Goal: Feedback & Contribution: Contribute content

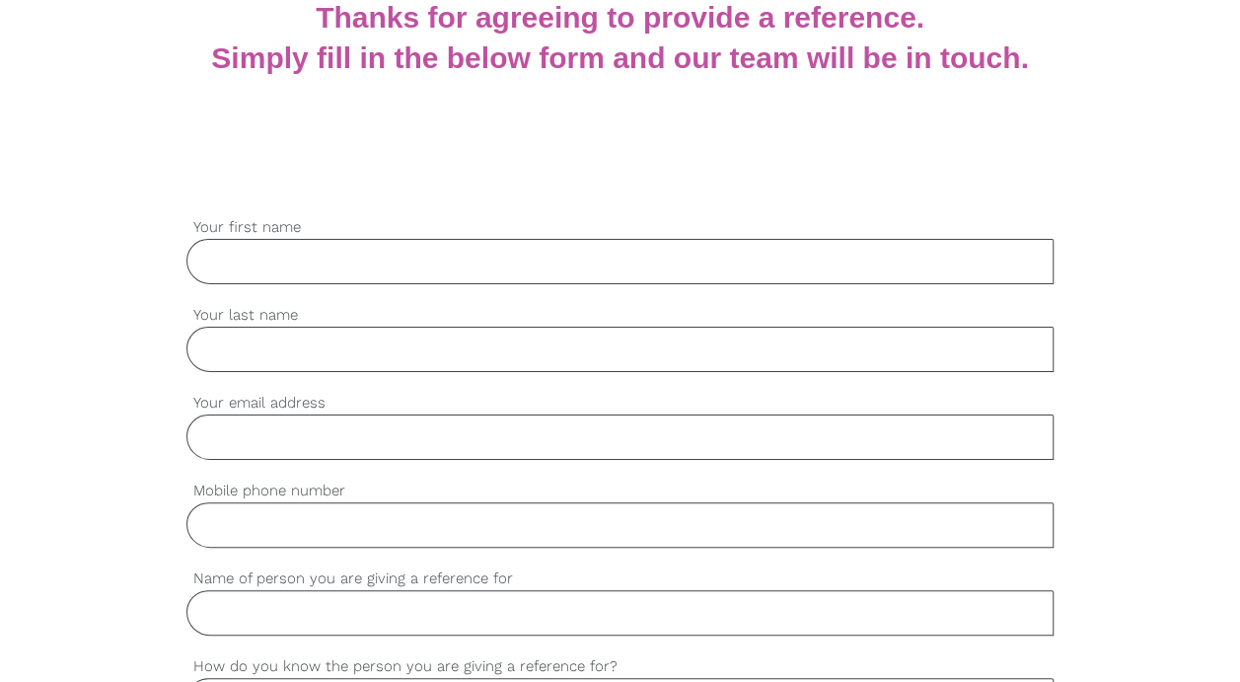
scroll to position [430, 0]
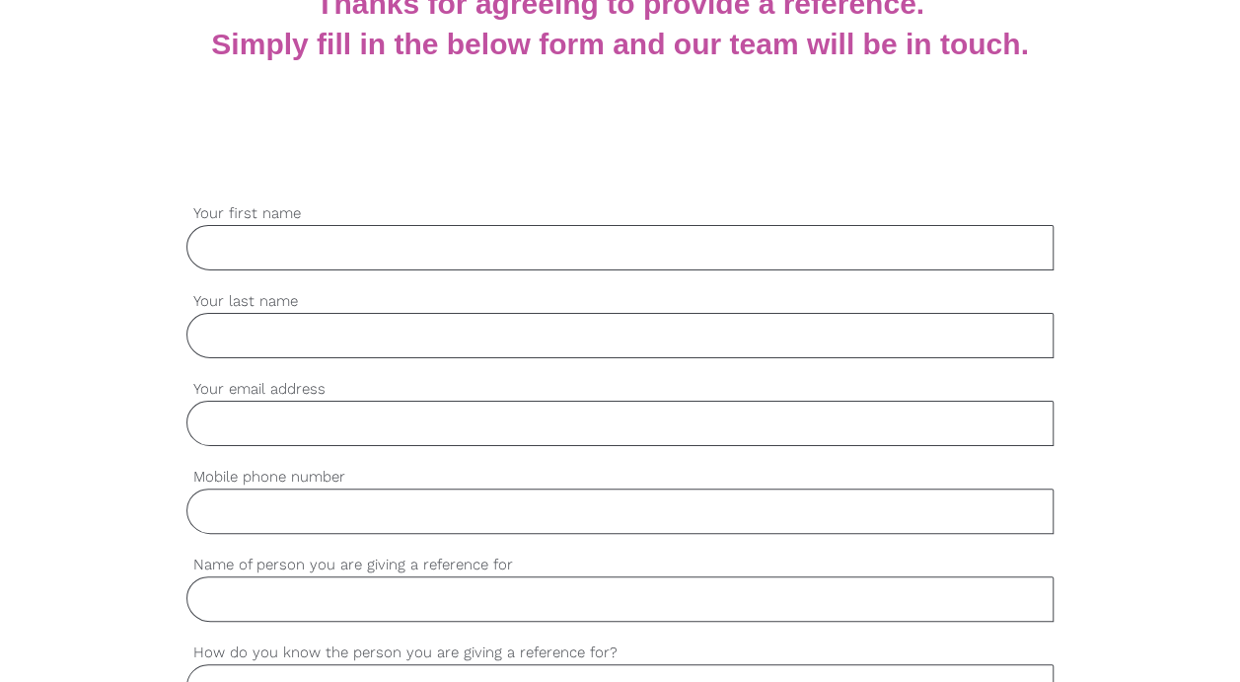
click at [620, 249] on input "Your first name" at bounding box center [620, 247] width 868 height 45
type input "[PERSON_NAME]"
type input "Macgraw"
type input "[EMAIL_ADDRESS][DOMAIN_NAME]"
type input "0437551435"
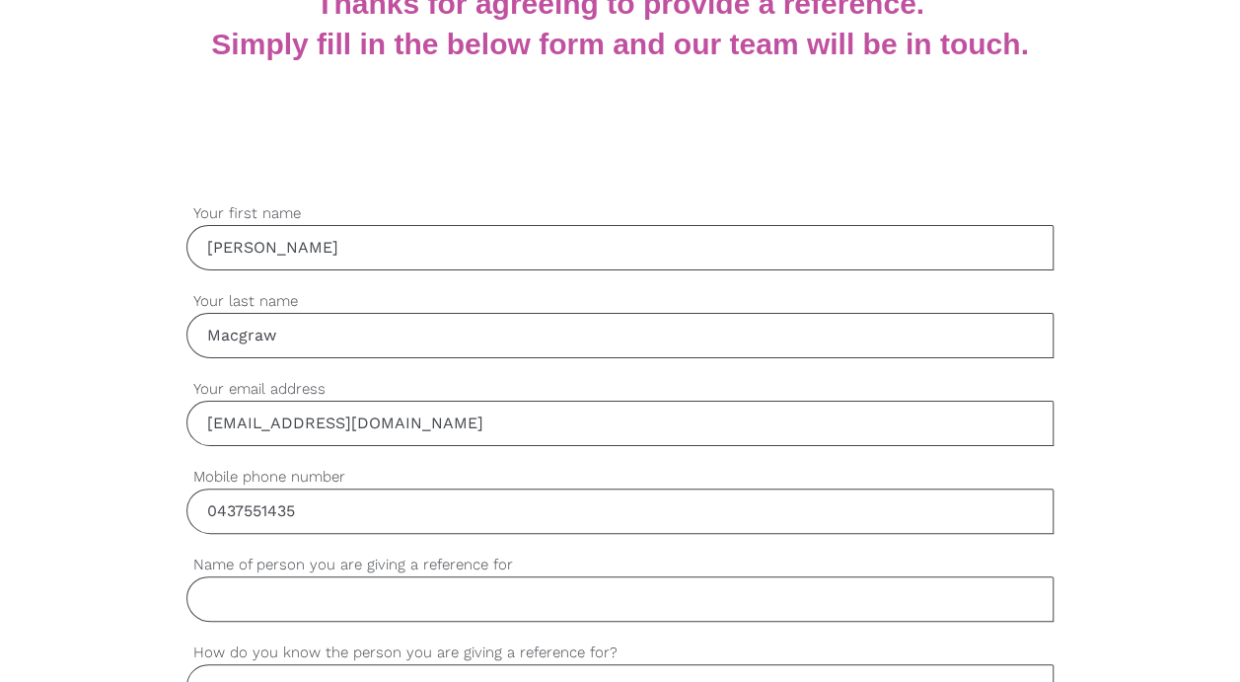
drag, startPoint x: 1193, startPoint y: 311, endPoint x: 1247, endPoint y: 269, distance: 67.5
drag, startPoint x: 1247, startPoint y: 269, endPoint x: 1182, endPoint y: 327, distance: 87.3
click at [748, 602] on input "Name of person you are giving a reference for" at bounding box center [620, 598] width 868 height 45
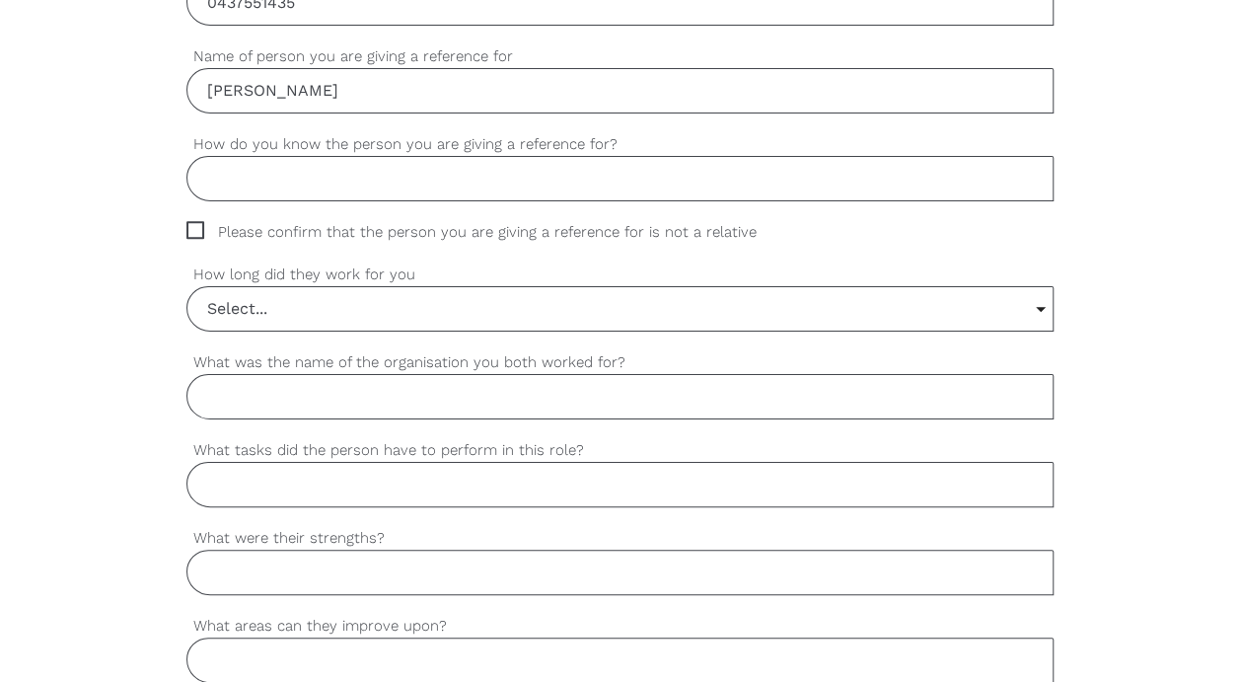
scroll to position [947, 0]
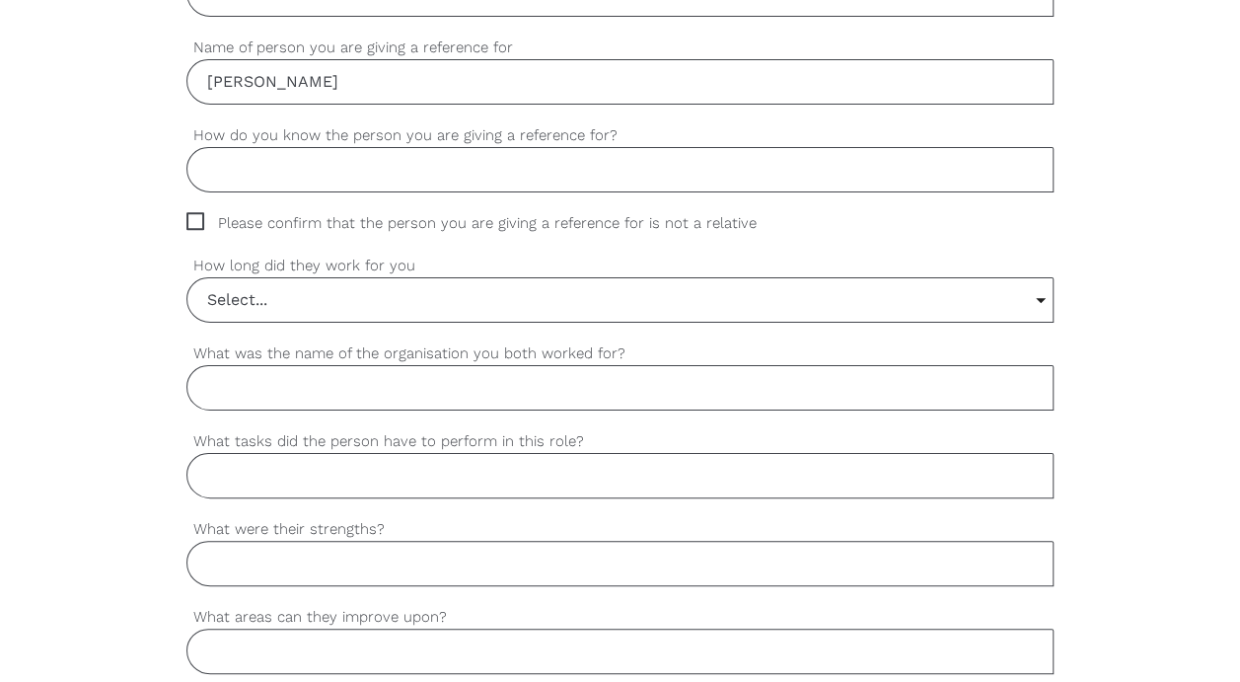
type input "[PERSON_NAME]"
click at [706, 165] on input "How do you know the person you are giving a reference for?" at bounding box center [620, 169] width 868 height 45
click at [206, 227] on span "Please confirm that the person you are giving a reference for is not a relative" at bounding box center [490, 223] width 608 height 23
click at [199, 225] on input "Please confirm that the person you are giving a reference for is not a relative" at bounding box center [192, 218] width 13 height 13
checkbox input "true"
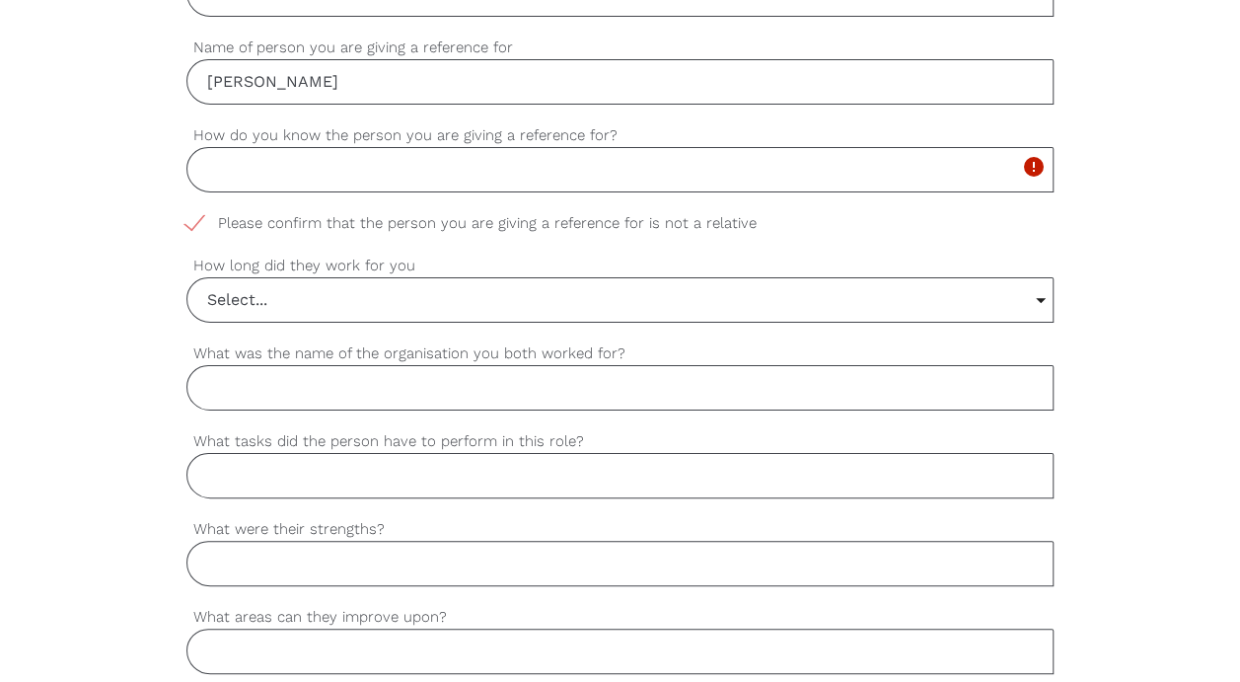
click at [278, 167] on input "How do you know the person you are giving a reference for?" at bounding box center [620, 169] width 868 height 45
type input "A"
click at [269, 163] on input "I was" at bounding box center [620, 169] width 868 height 45
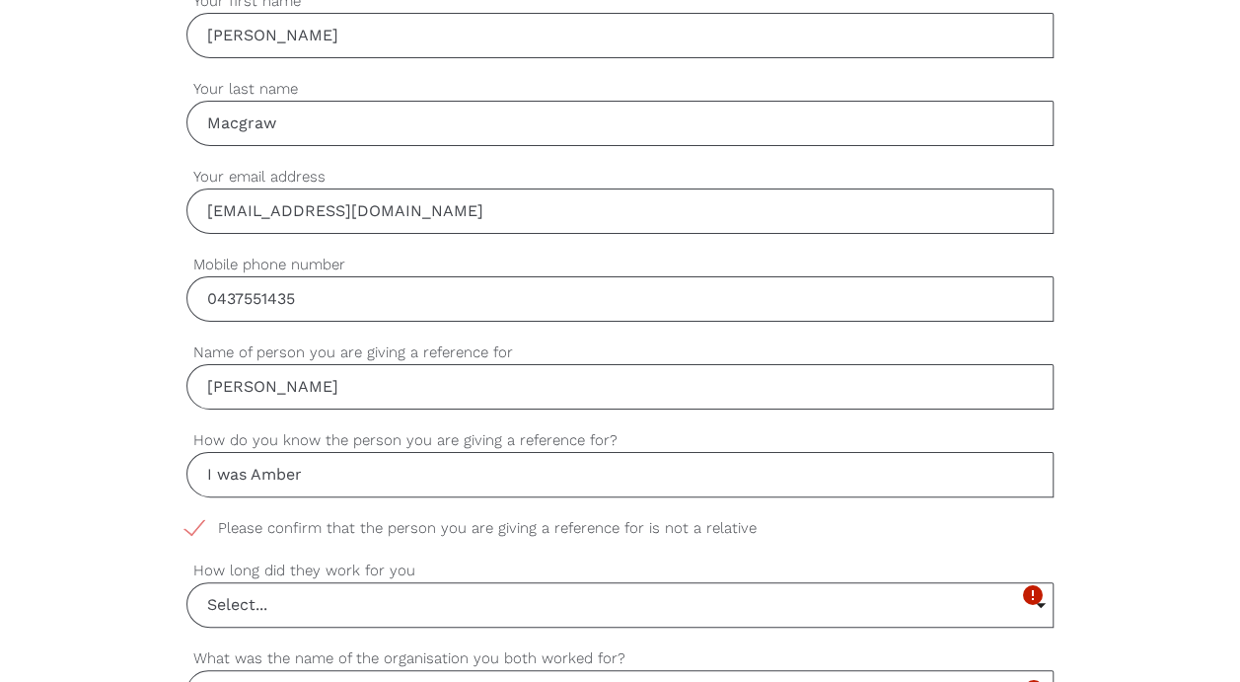
scroll to position [631, 0]
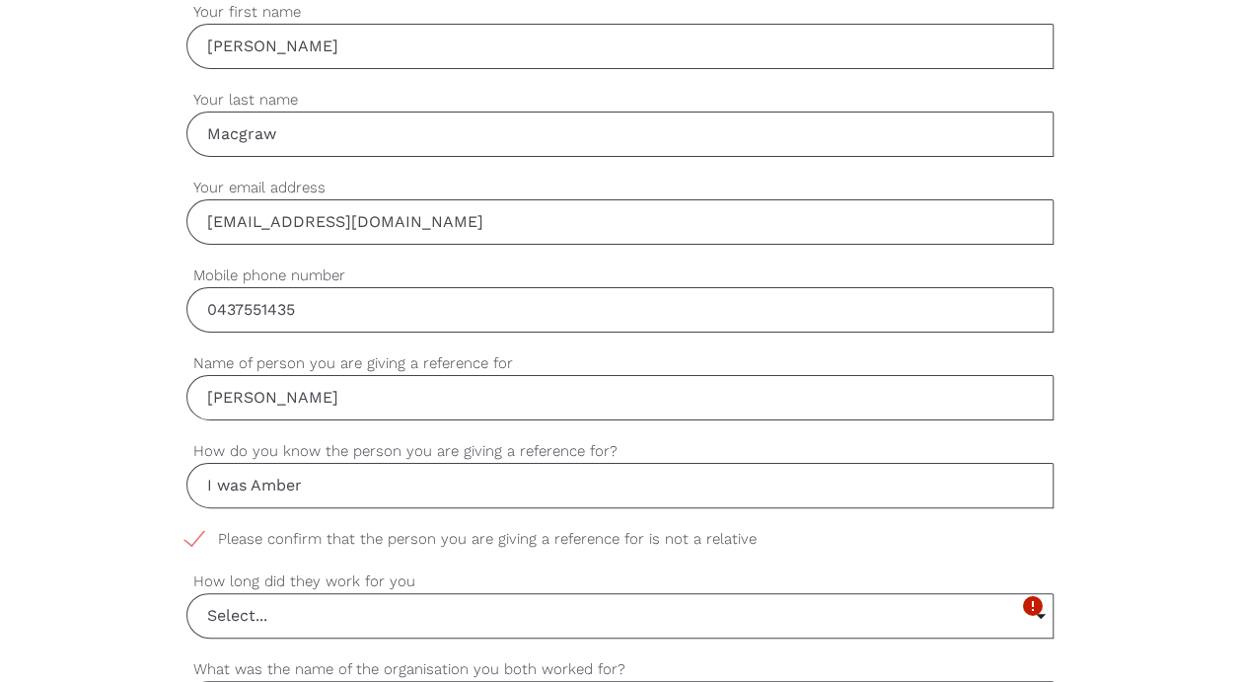
click at [310, 482] on input "I was Amber" at bounding box center [620, 485] width 868 height 45
type input "I was [PERSON_NAME]'s co-worker and for a while her team leader"
click at [300, 610] on input "Select..." at bounding box center [620, 615] width 866 height 43
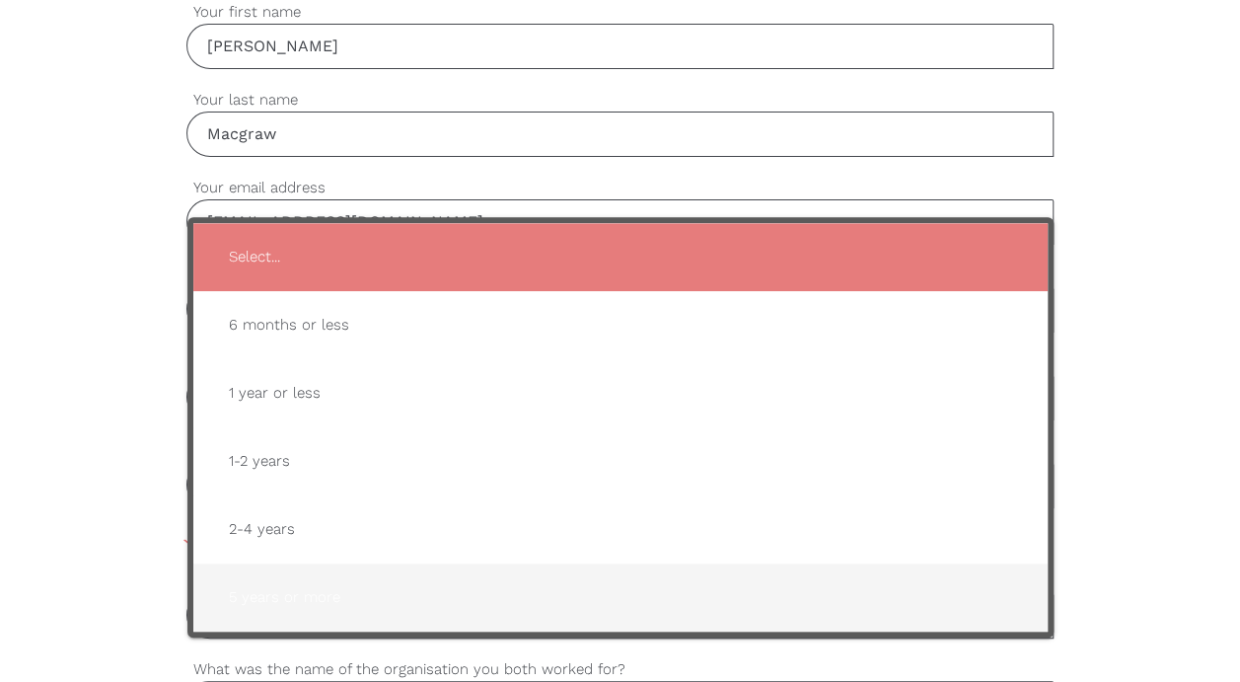
click at [285, 596] on span "5 years or more" at bounding box center [620, 597] width 815 height 48
type input "5 years or more"
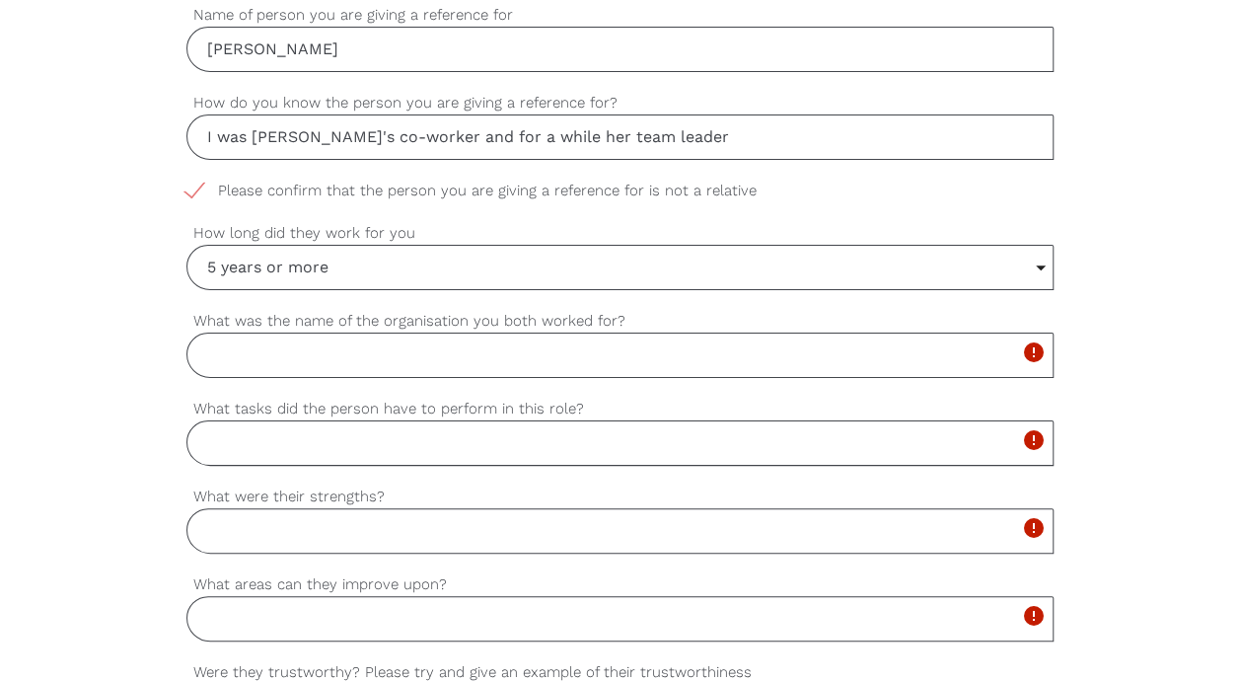
scroll to position [982, 0]
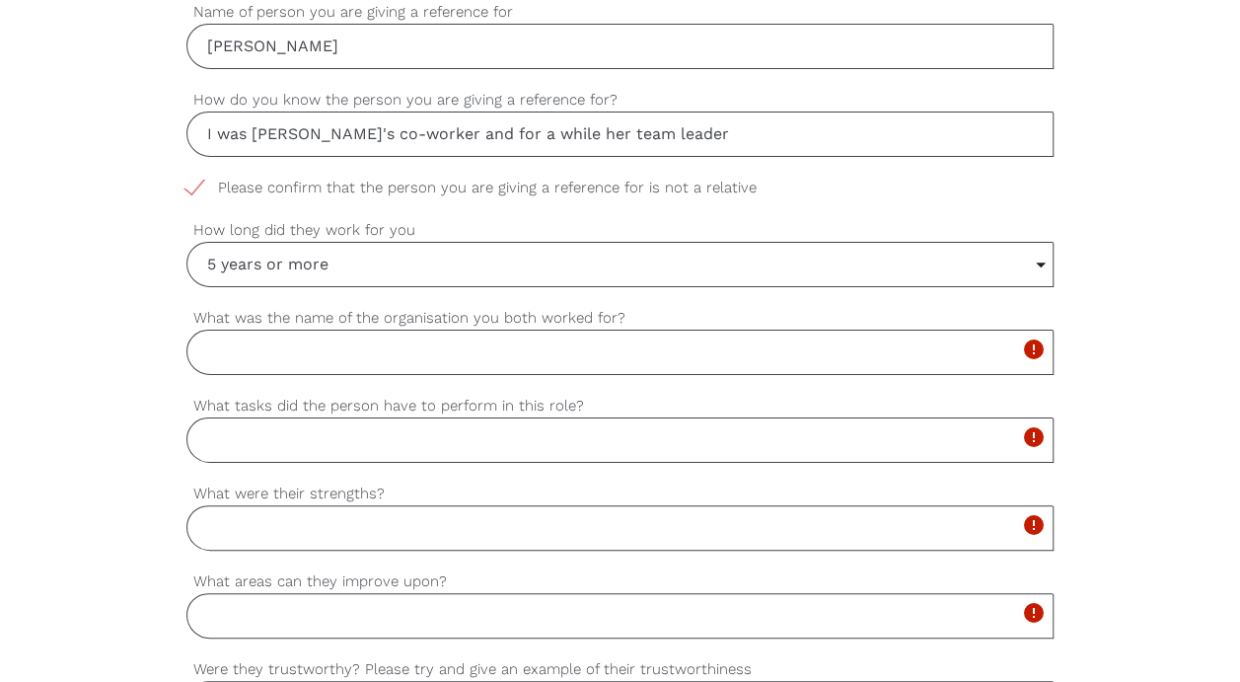
click at [612, 333] on input "What was the name of the organisation you both worked for?" at bounding box center [620, 351] width 868 height 45
type input "The Disability Trust"
click at [600, 435] on input "What tasks did the person have to perform in this role?" at bounding box center [620, 439] width 868 height 45
click at [574, 438] on input "What tasks did the person have to perform in this role?" at bounding box center [620, 439] width 868 height 45
click at [528, 425] on input "What tasks did the person have to perform in this role?" at bounding box center [620, 439] width 868 height 45
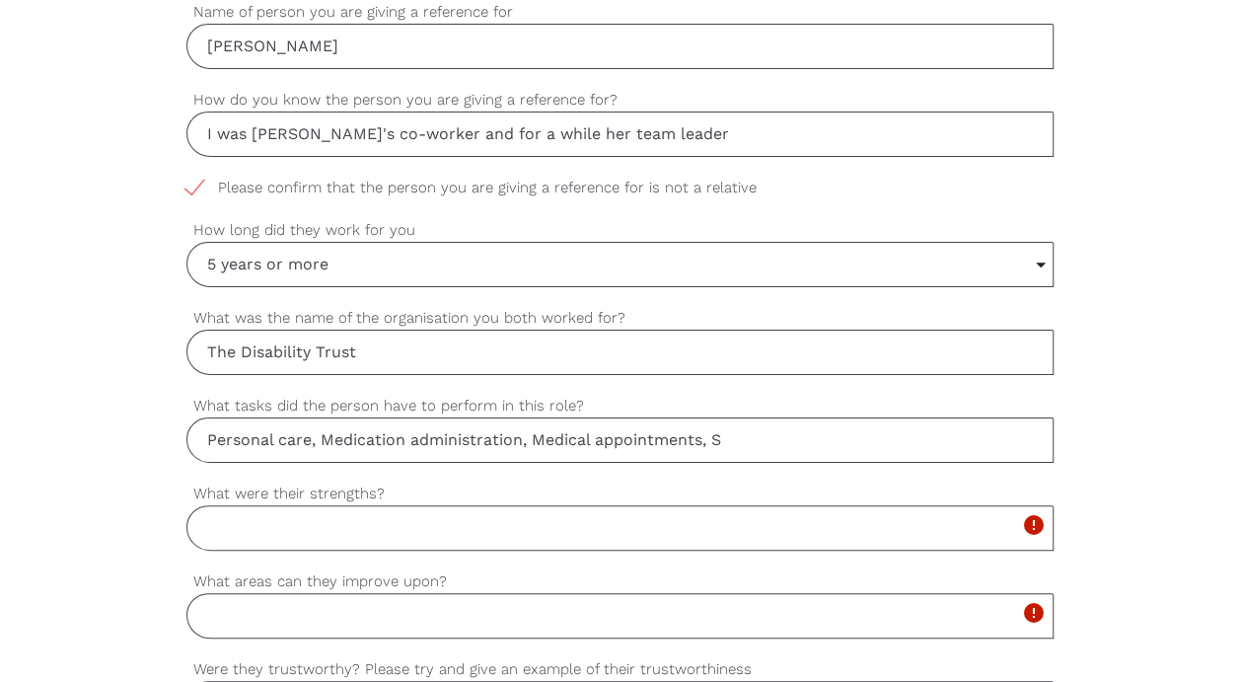
click at [739, 440] on input "Personal care, Medication administration, Medical appointments, S" at bounding box center [620, 439] width 868 height 45
type input "Personal care, Medication administration, Medical appointments, Social support,…"
click at [649, 531] on input "What were their strengths?" at bounding box center [620, 527] width 868 height 45
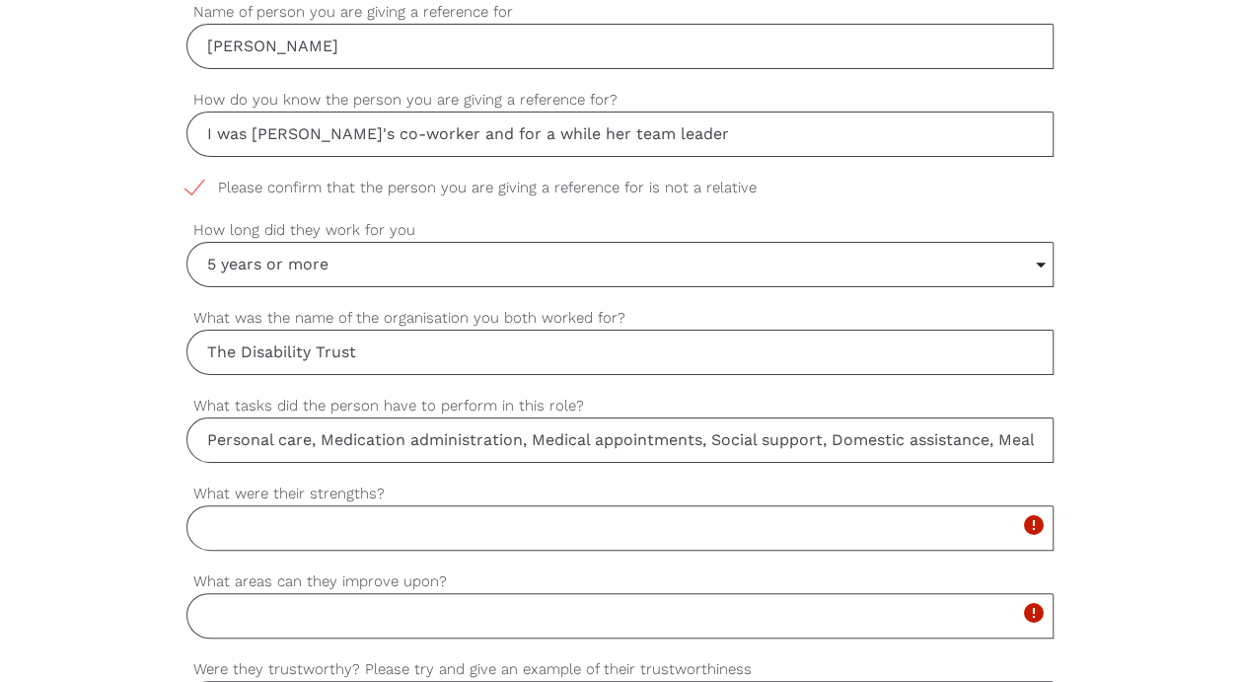
drag, startPoint x: 649, startPoint y: 531, endPoint x: 684, endPoint y: 511, distance: 40.6
click at [684, 511] on input "What were their strengths?" at bounding box center [620, 527] width 868 height 45
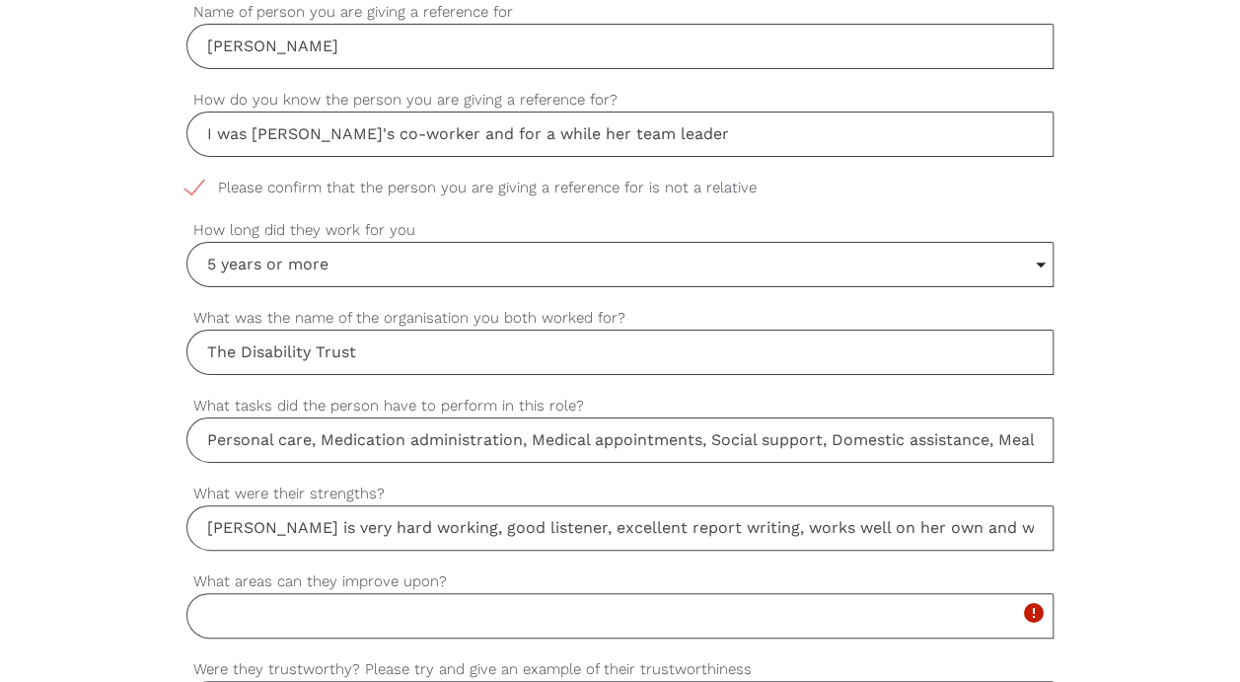
type input "[PERSON_NAME] is very hard working, good listener, excellent report writing, wo…"
click at [781, 613] on input "What areas can they improve upon?" at bounding box center [620, 615] width 868 height 45
click at [582, 608] on input "What areas can they improve upon?" at bounding box center [620, 615] width 868 height 45
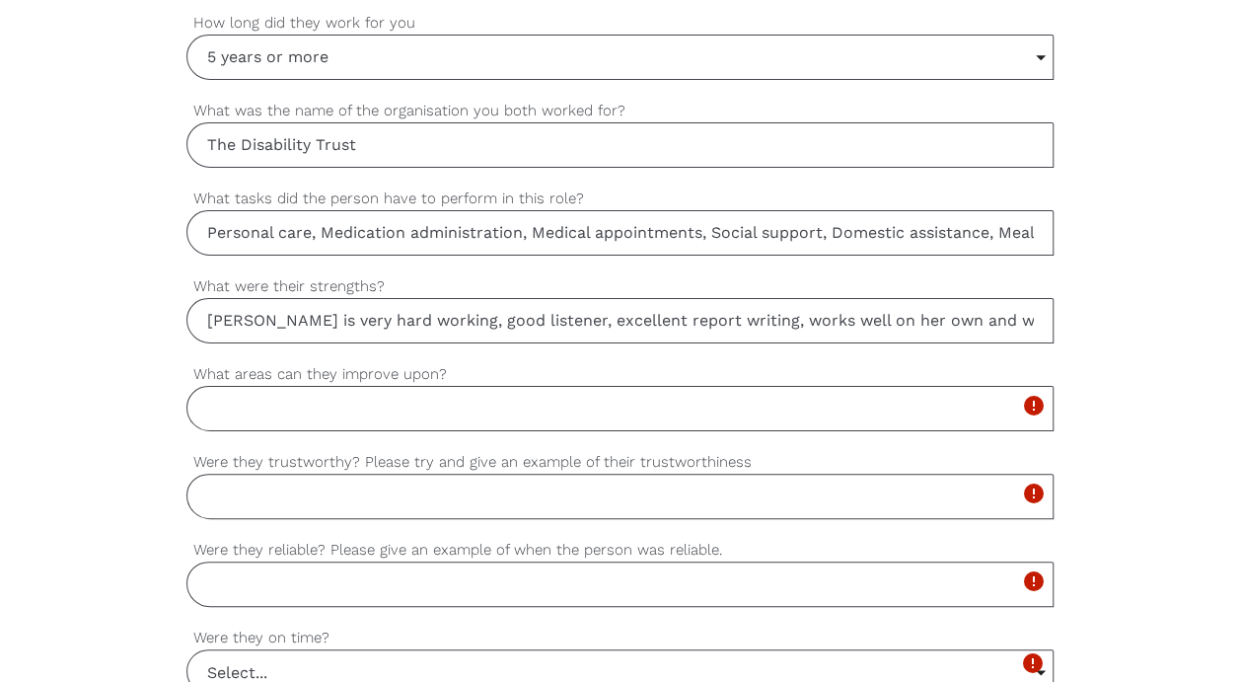
scroll to position [1186, 0]
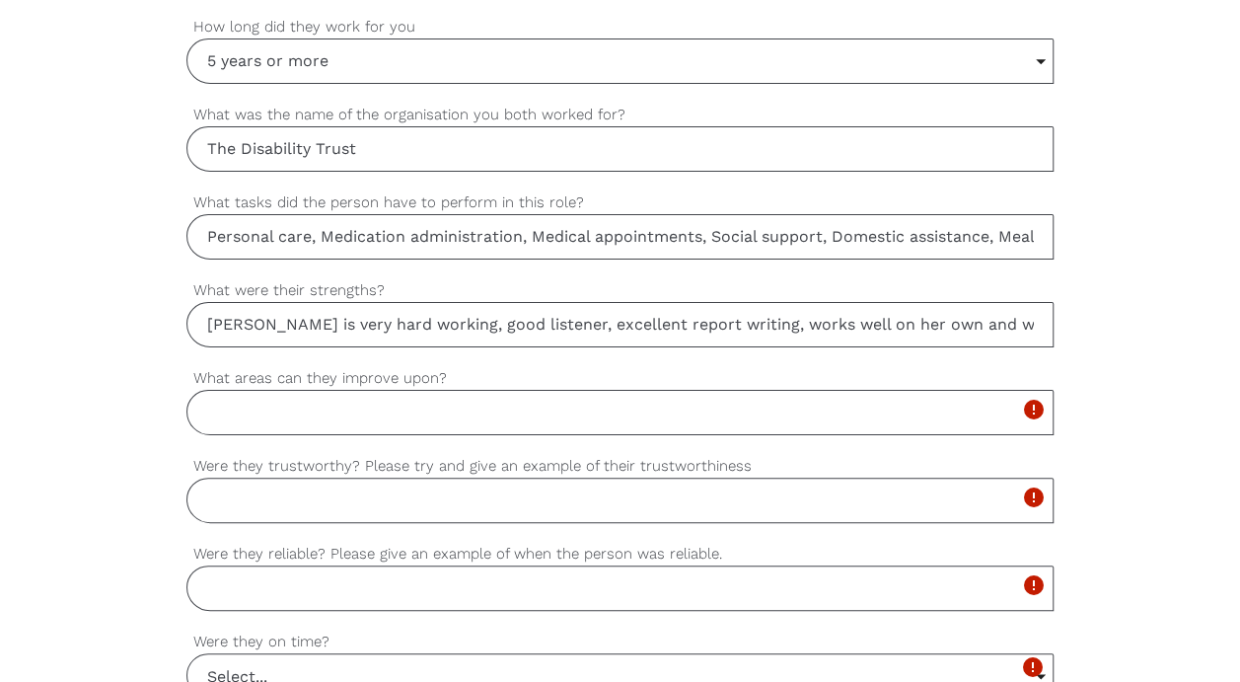
click at [380, 408] on input "What areas can they improve upon?" at bounding box center [620, 412] width 868 height 45
click at [393, 480] on input "Were they trustworthy? Please try and give an example of their trustworthiness" at bounding box center [620, 499] width 868 height 45
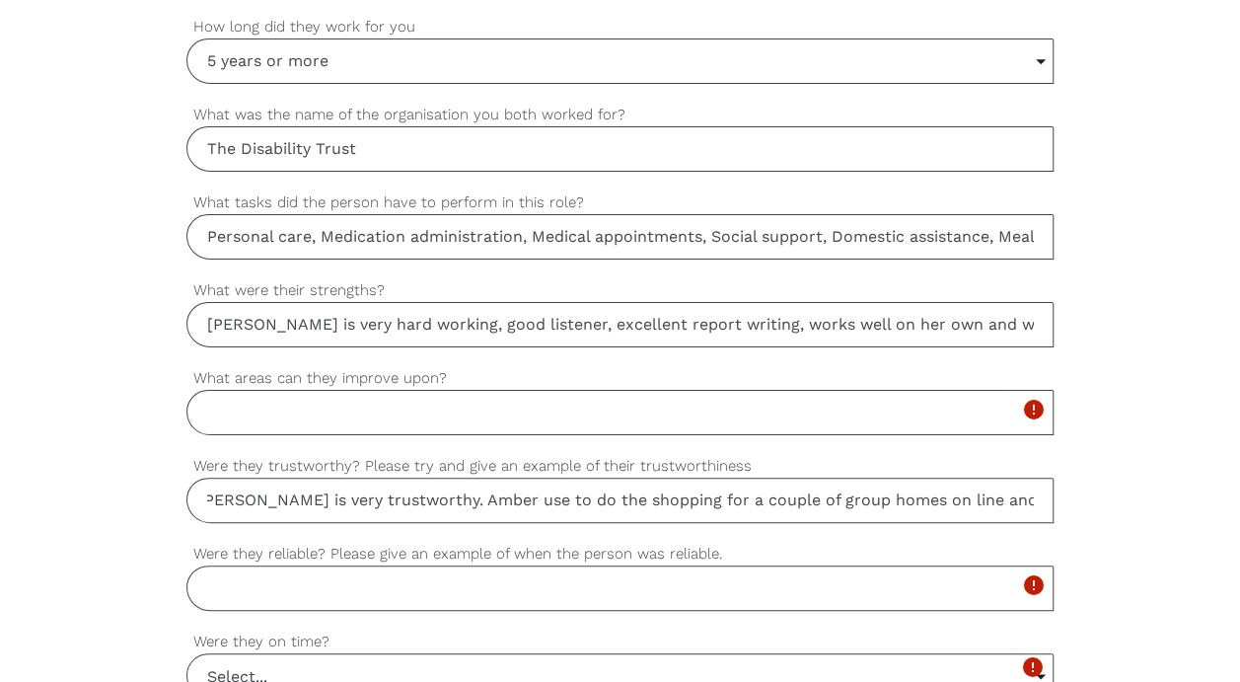
scroll to position [0, 0]
click at [1038, 491] on input "[PERSON_NAME] is very trustworthy. Amber use to do the shopping for a couple of…" at bounding box center [620, 499] width 868 height 45
click at [1032, 490] on input "[PERSON_NAME] is very trustworthy. Amber use to do the shopping for a couple of…" at bounding box center [620, 499] width 868 height 45
type input "[PERSON_NAME] is very trustworthy. [PERSON_NAME] use to do the shopping for a c…"
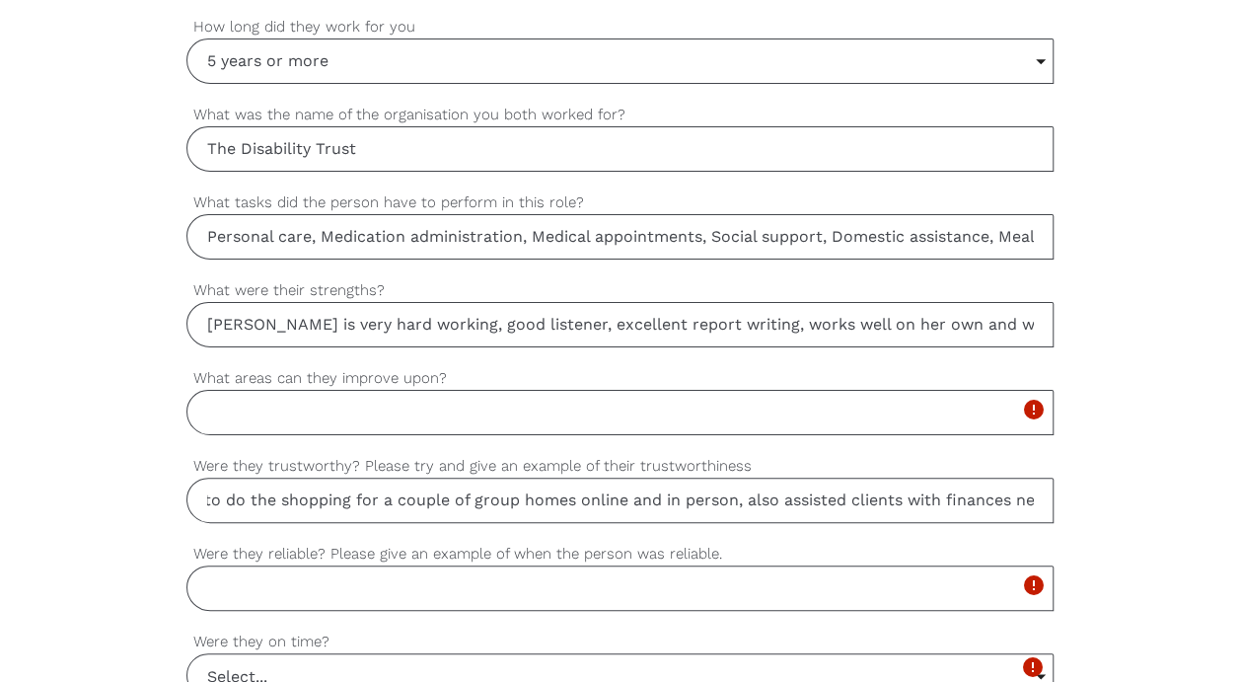
scroll to position [0, 0]
click at [390, 584] on input "Were they reliable? Please give an example of when the person was reliable." at bounding box center [620, 587] width 868 height 45
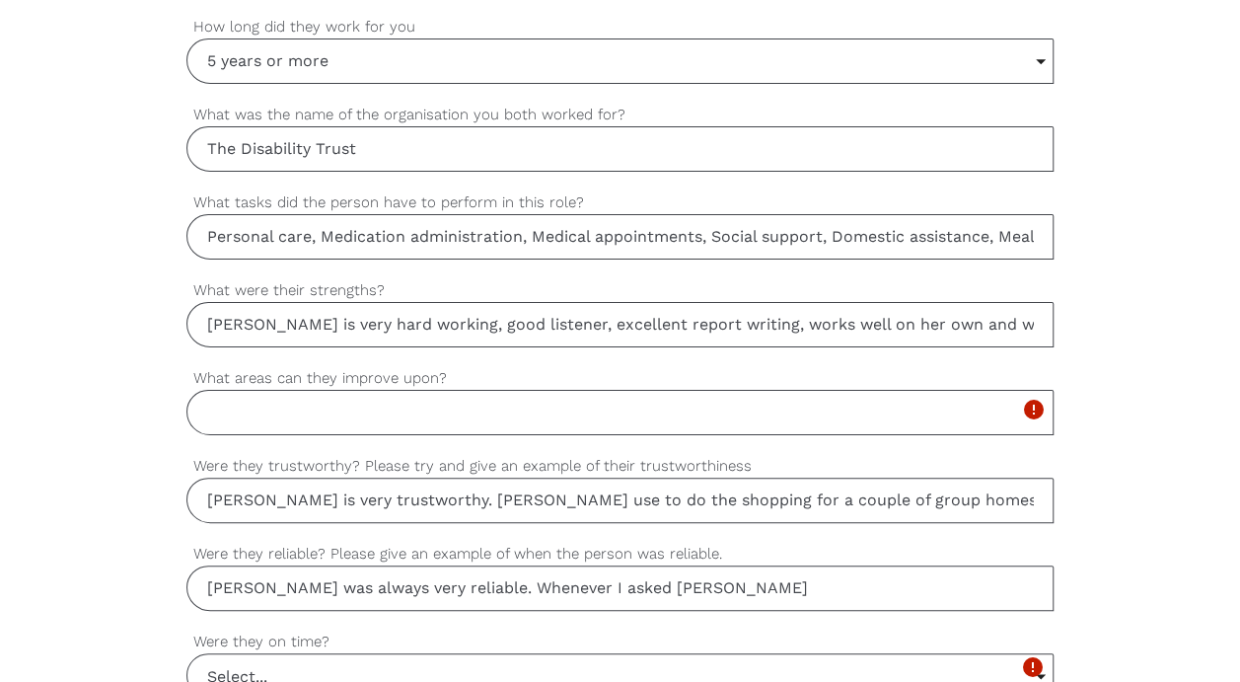
click at [684, 582] on input "[PERSON_NAME] was always very reliable. Whenever I asked [PERSON_NAME]" at bounding box center [620, 587] width 868 height 45
click at [769, 597] on input "[PERSON_NAME] was always very reliable. Whenever I asked [PERSON_NAME] to do an…" at bounding box center [620, 587] width 868 height 45
click at [594, 584] on input "[PERSON_NAME] was always very reliable. Whenever I asked [PERSON_NAME] to do an…" at bounding box center [620, 587] width 868 height 45
click at [762, 575] on input "[PERSON_NAME] was always very reliable. Whenever I asked [PERSON_NAME] to do an…" at bounding box center [620, 587] width 868 height 45
click at [522, 574] on input "[PERSON_NAME] was always very reliable." at bounding box center [620, 587] width 868 height 45
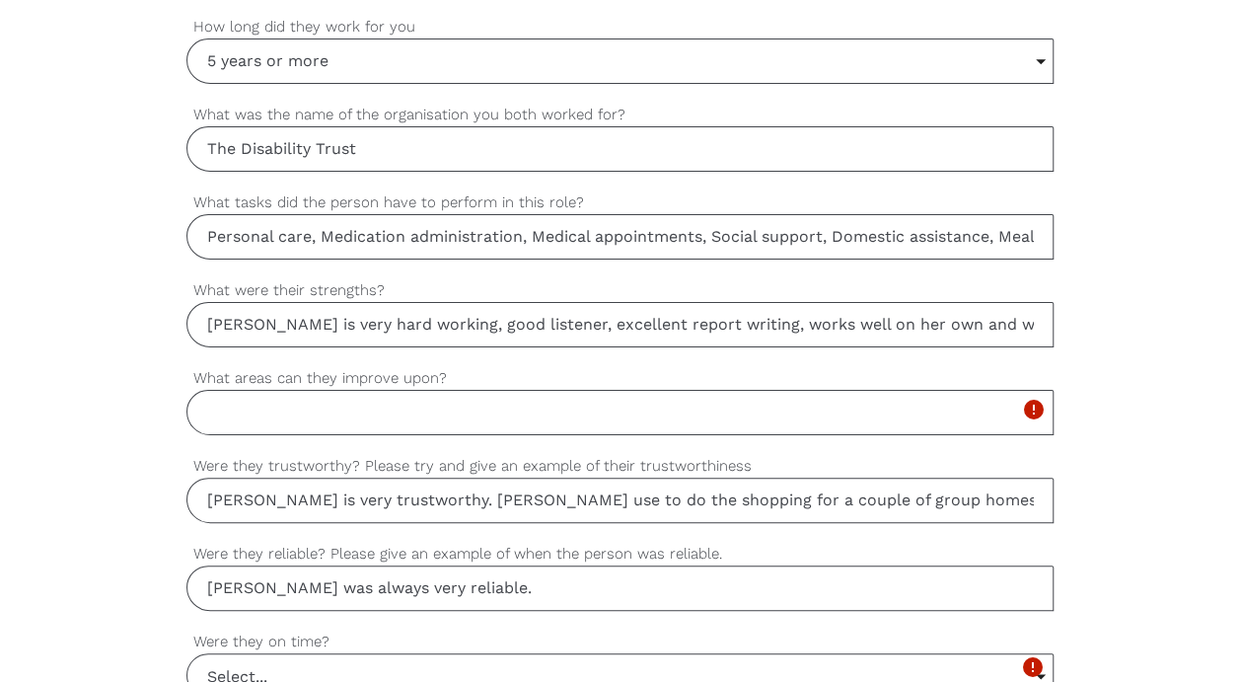
click at [507, 586] on input "[PERSON_NAME] was always very reliable." at bounding box center [620, 587] width 868 height 45
click at [513, 575] on input "[PERSON_NAME] was always very reliable. I always knew that if [PERSON_NAME] was…" at bounding box center [620, 587] width 868 height 45
click at [499, 576] on input "[PERSON_NAME] was always very reliable." at bounding box center [620, 587] width 868 height 45
click at [503, 576] on input "[PERSON_NAME] was always very reliable." at bounding box center [620, 587] width 868 height 45
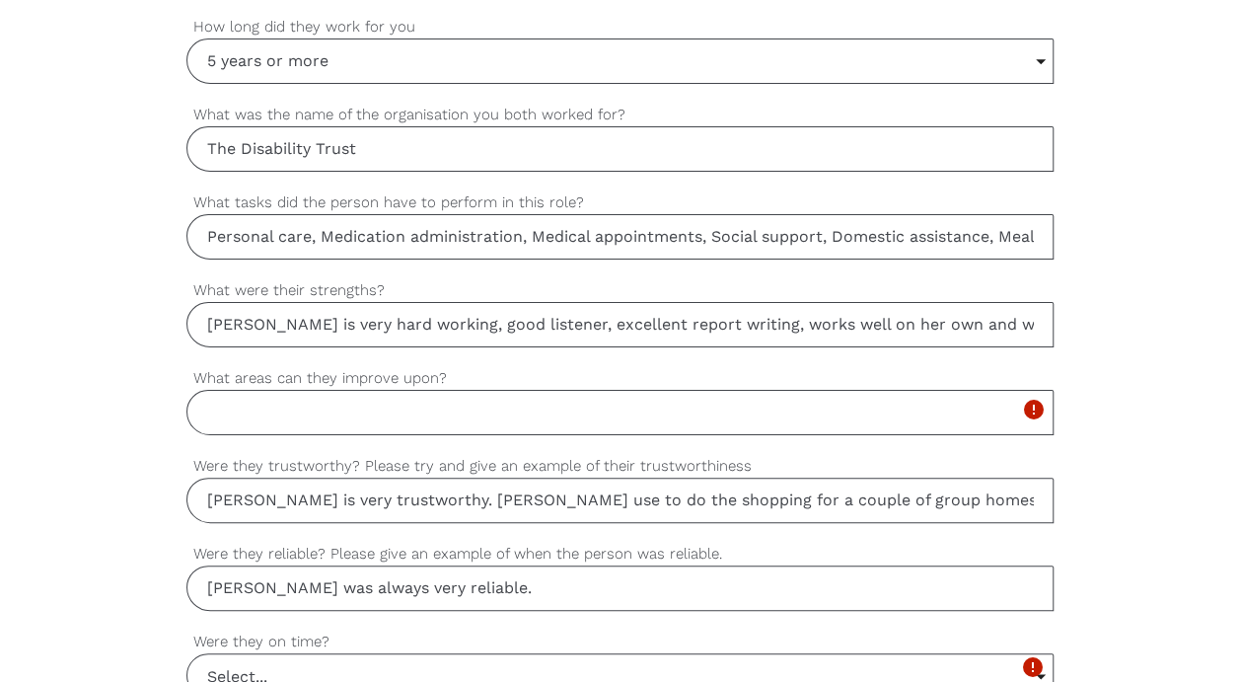
click at [503, 576] on input "[PERSON_NAME] was always very reliable." at bounding box center [620, 587] width 868 height 45
drag, startPoint x: 521, startPoint y: 598, endPoint x: 1030, endPoint y: 572, distance: 509.6
click at [1030, 572] on input "[PERSON_NAME] was always very reliable. Whenever [PERSON_NAME] was asked to do …" at bounding box center [620, 587] width 868 height 45
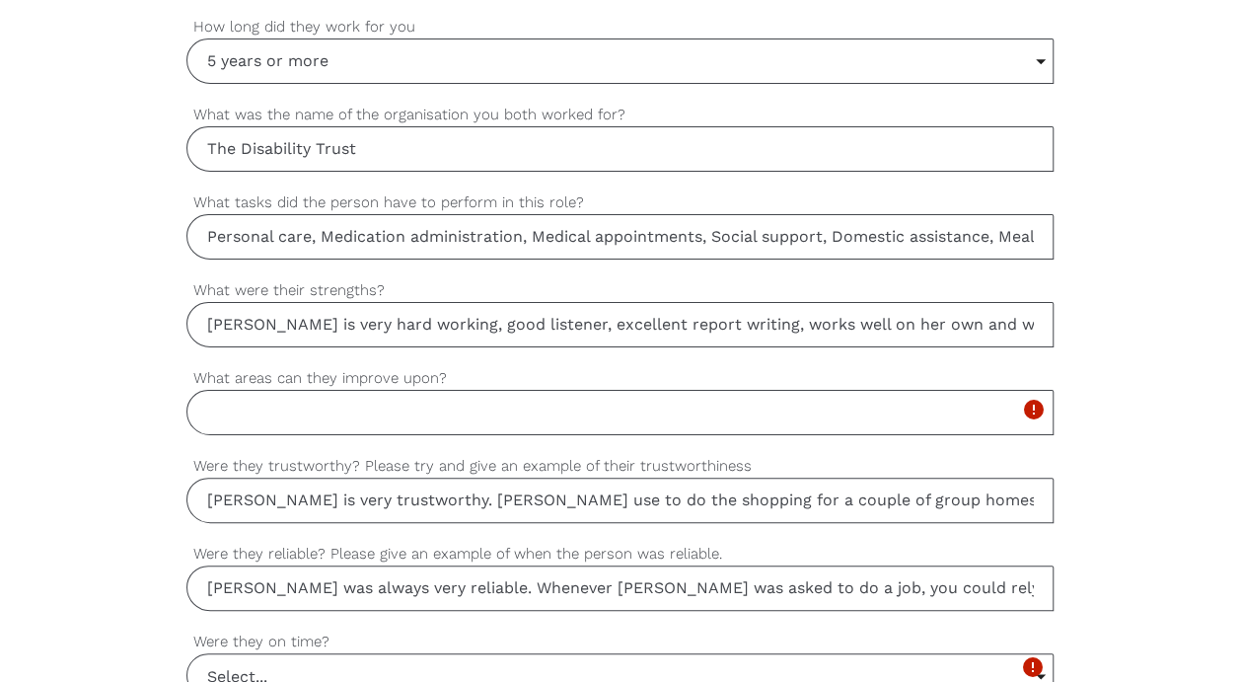
click at [1026, 577] on input "[PERSON_NAME] was always very reliable. Whenever [PERSON_NAME] was asked to do …" at bounding box center [620, 587] width 868 height 45
type input "[PERSON_NAME] was always very reliable. I could ask [PERSON_NAME] to support a …"
click at [381, 655] on input "Select..." at bounding box center [620, 675] width 866 height 43
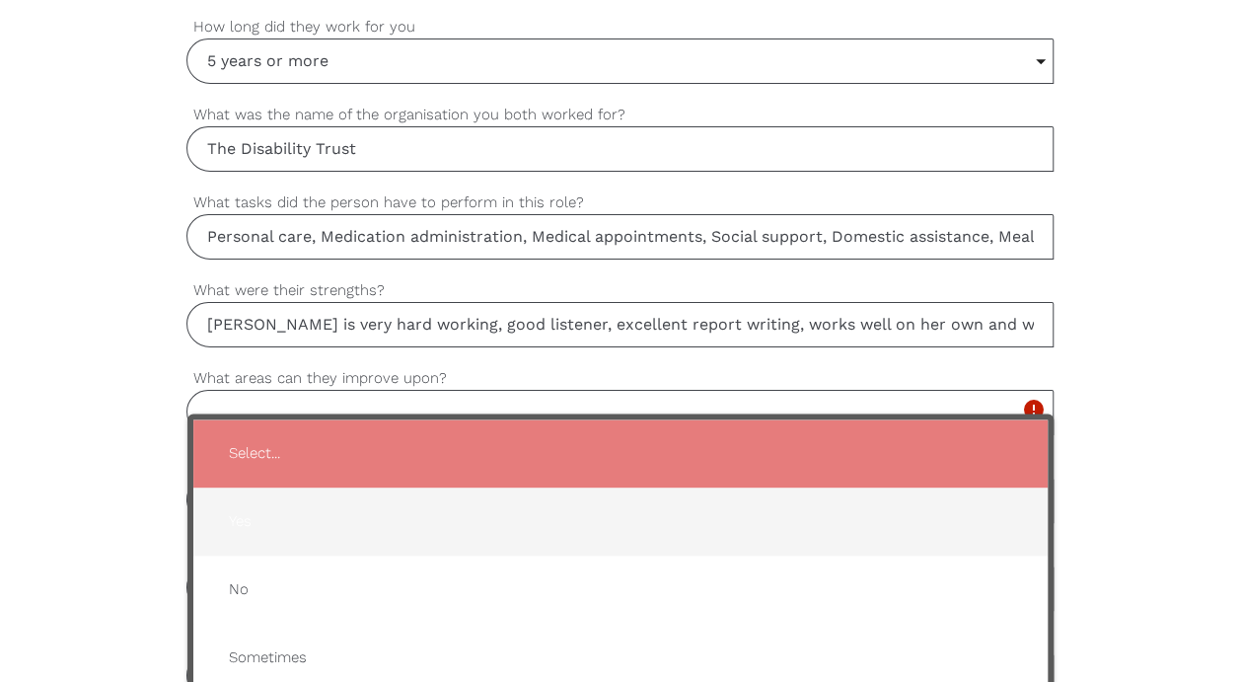
click at [366, 514] on span "Yes" at bounding box center [620, 521] width 815 height 48
type input "Yes"
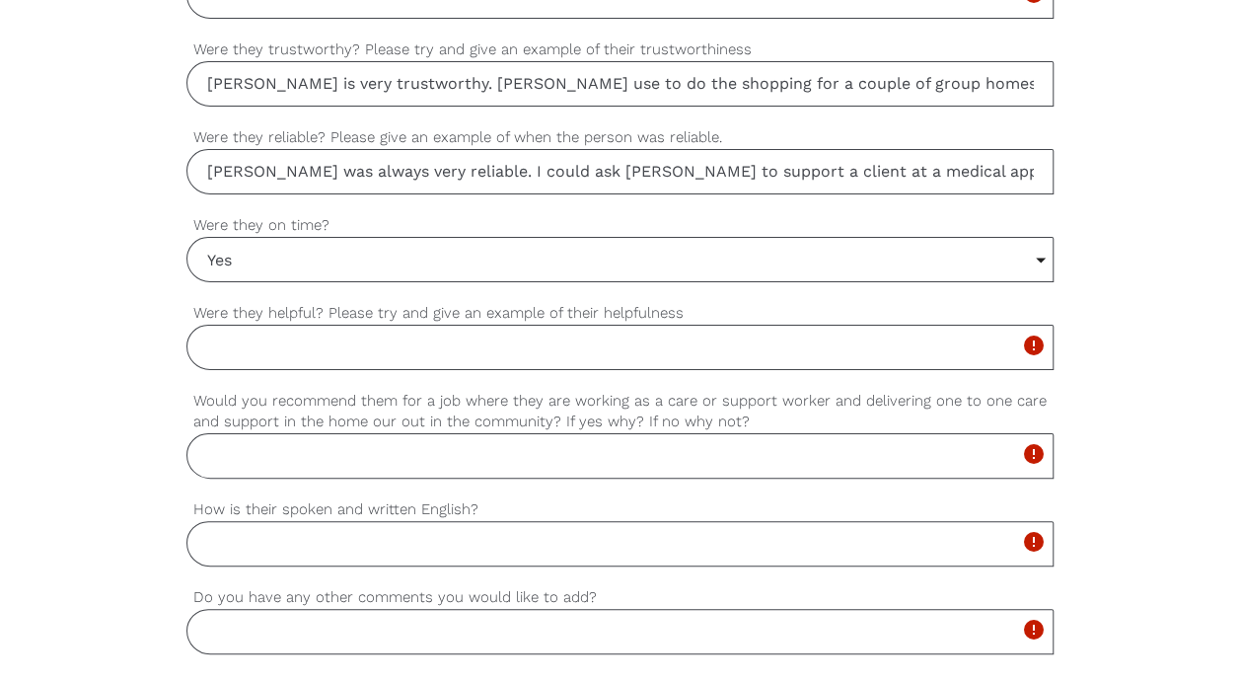
scroll to position [1614, 0]
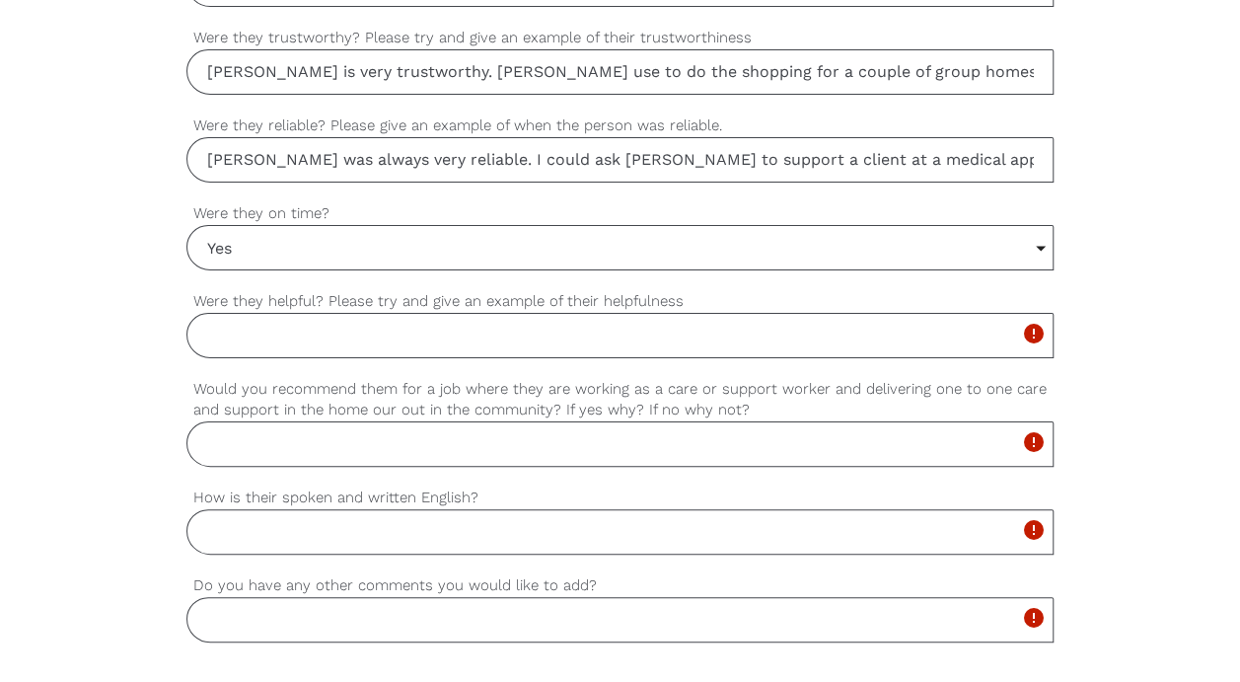
click at [404, 315] on input "Were they helpful? Please try and give an example of their helpfulness" at bounding box center [620, 335] width 868 height 45
click at [420, 322] on input "[PERSON_NAME] was always helpful." at bounding box center [620, 335] width 868 height 45
click at [658, 333] on input "[PERSON_NAME] was always helpful. If" at bounding box center [620, 335] width 868 height 45
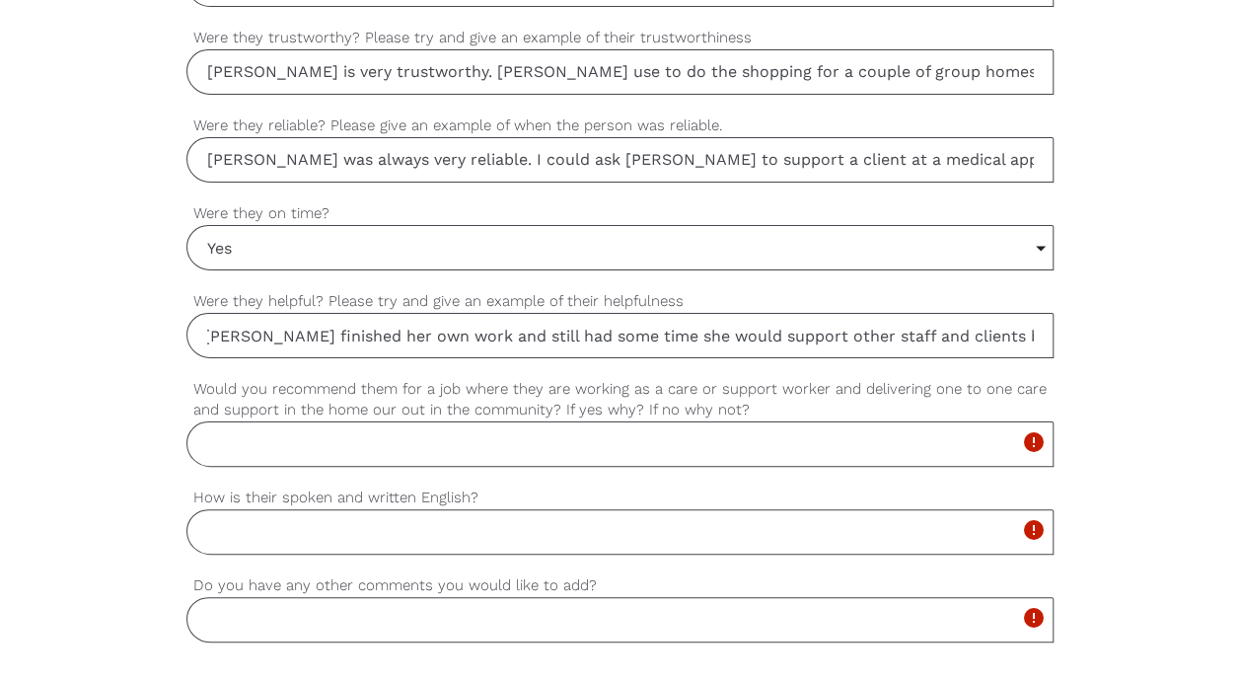
scroll to position [0, 316]
click at [862, 324] on input "[PERSON_NAME] was always helpful. If [PERSON_NAME] finished her own work and st…" at bounding box center [620, 335] width 868 height 45
click at [1036, 324] on input "[PERSON_NAME] was always helpful. If [PERSON_NAME] finished her own work and st…" at bounding box center [620, 335] width 868 height 45
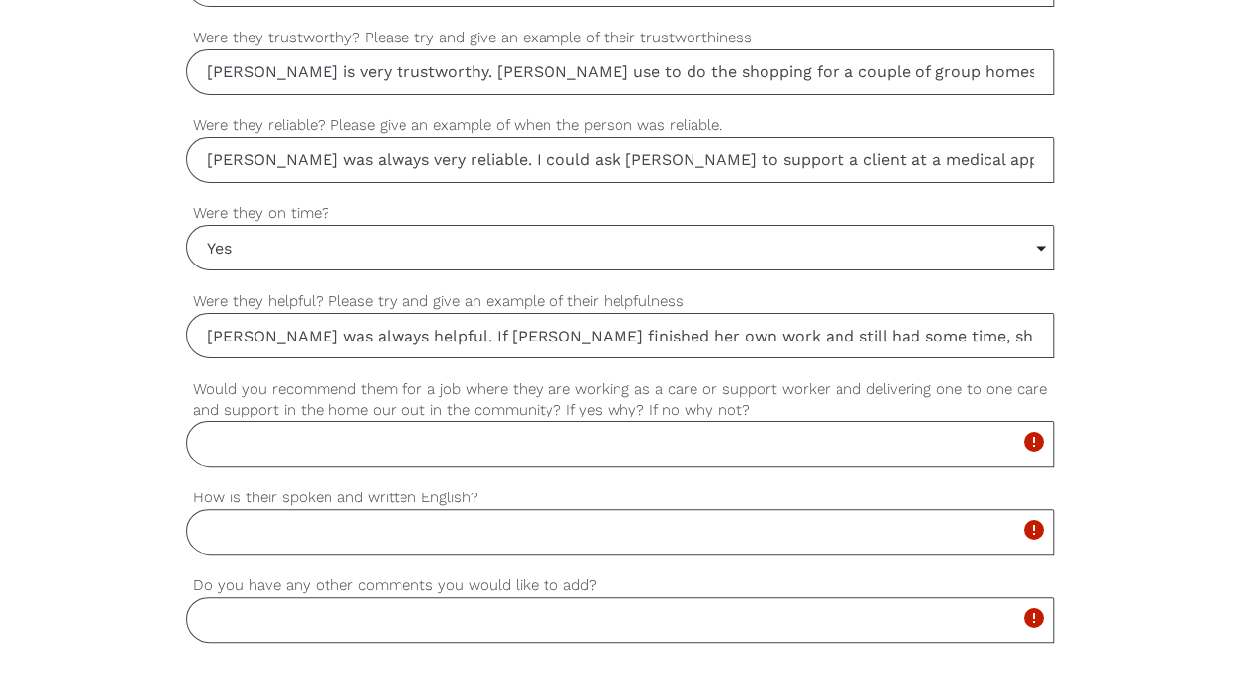
type input "[PERSON_NAME] was always helpful. If [PERSON_NAME] finished her own work and st…"
click at [230, 438] on input "Would you recommend them for a job where they are working as a care or support …" at bounding box center [620, 443] width 868 height 45
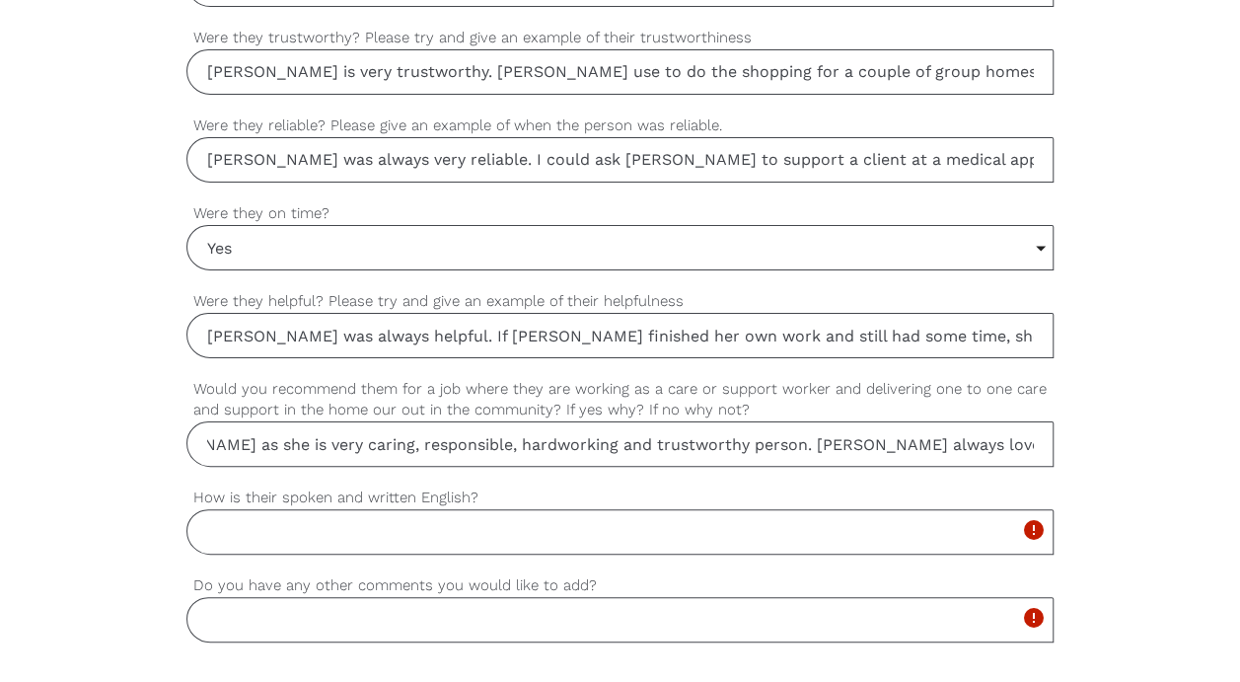
scroll to position [0, 297]
click at [1038, 432] on input "I would highly recommend [PERSON_NAME] as she is very caring, responsible, hard…" at bounding box center [620, 443] width 868 height 45
click at [1033, 432] on input "I would highly recommend [PERSON_NAME] as she is very caring, responsible, hard…" at bounding box center [620, 443] width 868 height 45
click at [1033, 434] on input "I would highly recommend [PERSON_NAME] as she is very caring, responsible, hard…" at bounding box center [620, 443] width 868 height 45
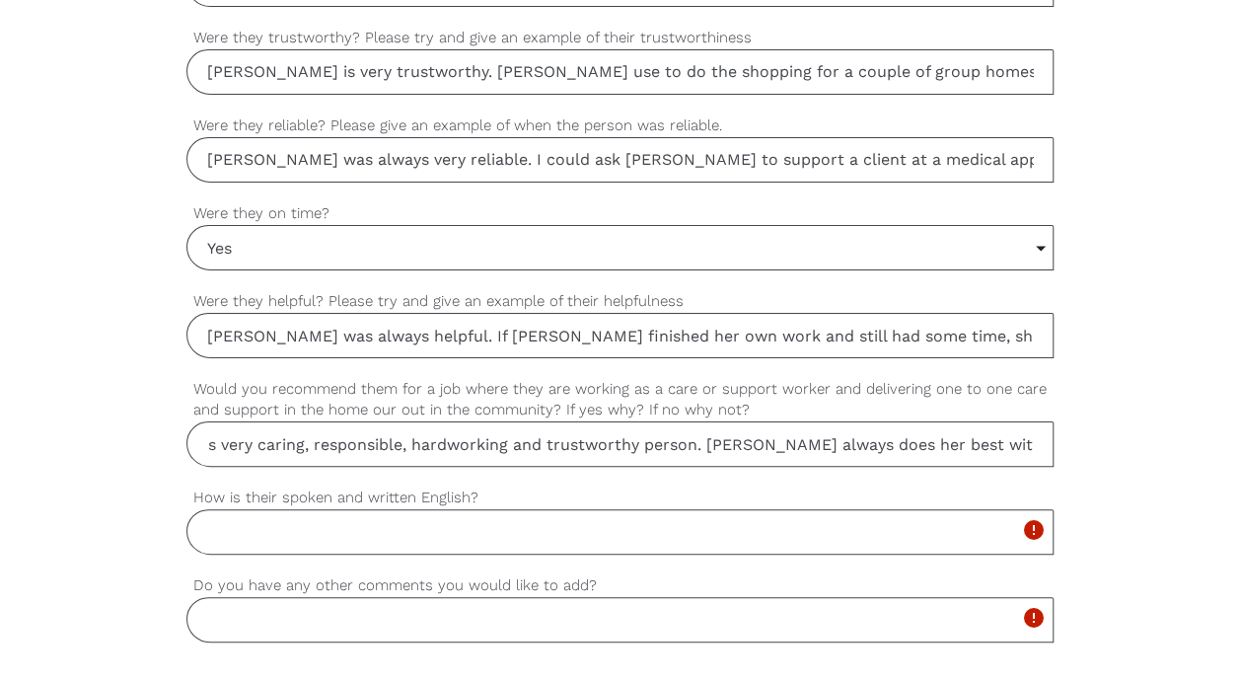
scroll to position [0, 406]
type input "I would highly recommend [PERSON_NAME] as she is very caring, responsible, hard…"
click at [659, 519] on input "How is their spoken and written English?" at bounding box center [620, 531] width 868 height 45
click at [219, 517] on input "Excellent spoken and written English." at bounding box center [620, 531] width 868 height 45
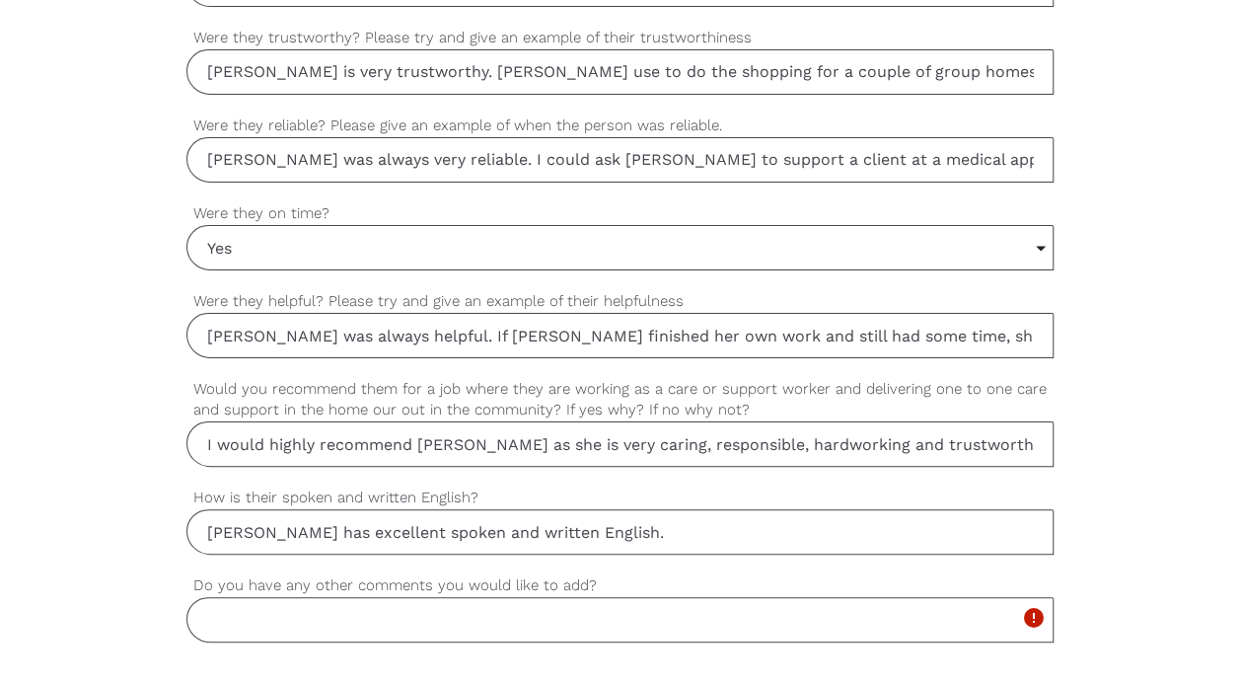
click at [602, 522] on input "[PERSON_NAME] has excellent spoken and written English." at bounding box center [620, 531] width 868 height 45
type input "[PERSON_NAME] has excellent spoken and written English. She is also extremely g…"
click at [438, 606] on input "Do you have any other comments you would like to add?" at bounding box center [620, 619] width 868 height 45
click at [422, 606] on input "Do you have any other comments you would like to add?" at bounding box center [620, 619] width 868 height 45
click at [402, 597] on input "Do you have any other comments you would like to add?" at bounding box center [620, 619] width 868 height 45
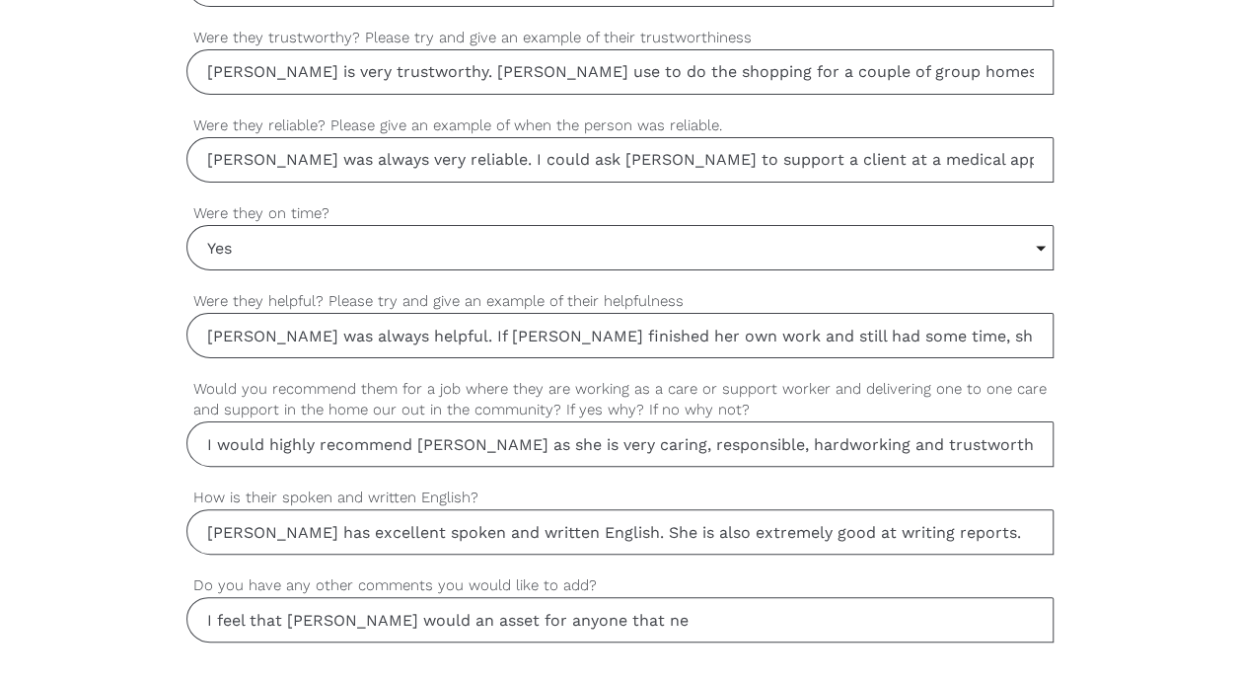
click at [483, 605] on input "I feel that [PERSON_NAME] would an asset for anyone that ne" at bounding box center [620, 619] width 868 height 45
click at [583, 613] on input "I feel that [PERSON_NAME] would an asset anyone that ne" at bounding box center [620, 619] width 868 height 45
click at [464, 610] on input "I feel that [PERSON_NAME] would an asset anyone that" at bounding box center [620, 619] width 868 height 45
click at [581, 613] on input "I feel that [PERSON_NAME] would an asset to anyone that" at bounding box center [620, 619] width 868 height 45
click at [397, 604] on input "I feel that [PERSON_NAME] would an asset to anyone that she worked for and woul…" at bounding box center [620, 619] width 868 height 45
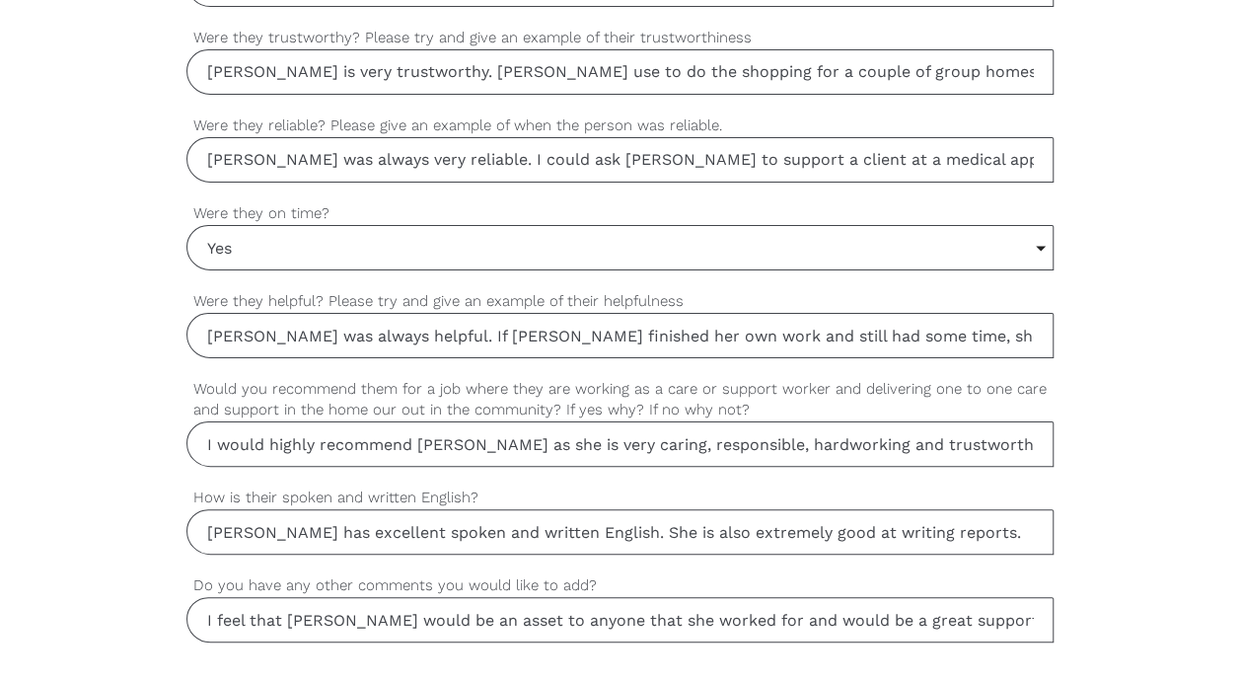
click at [1020, 609] on input "I feel that [PERSON_NAME] would be an asset to anyone that she worked for and w…" at bounding box center [620, 619] width 868 height 45
click at [1036, 602] on input "I feel that [PERSON_NAME] would be an asset to anyone that she worked for and w…" at bounding box center [620, 619] width 868 height 45
click at [1011, 612] on input "I feel that [PERSON_NAME] would be an asset to anyone that she worked for and w…" at bounding box center [620, 619] width 868 height 45
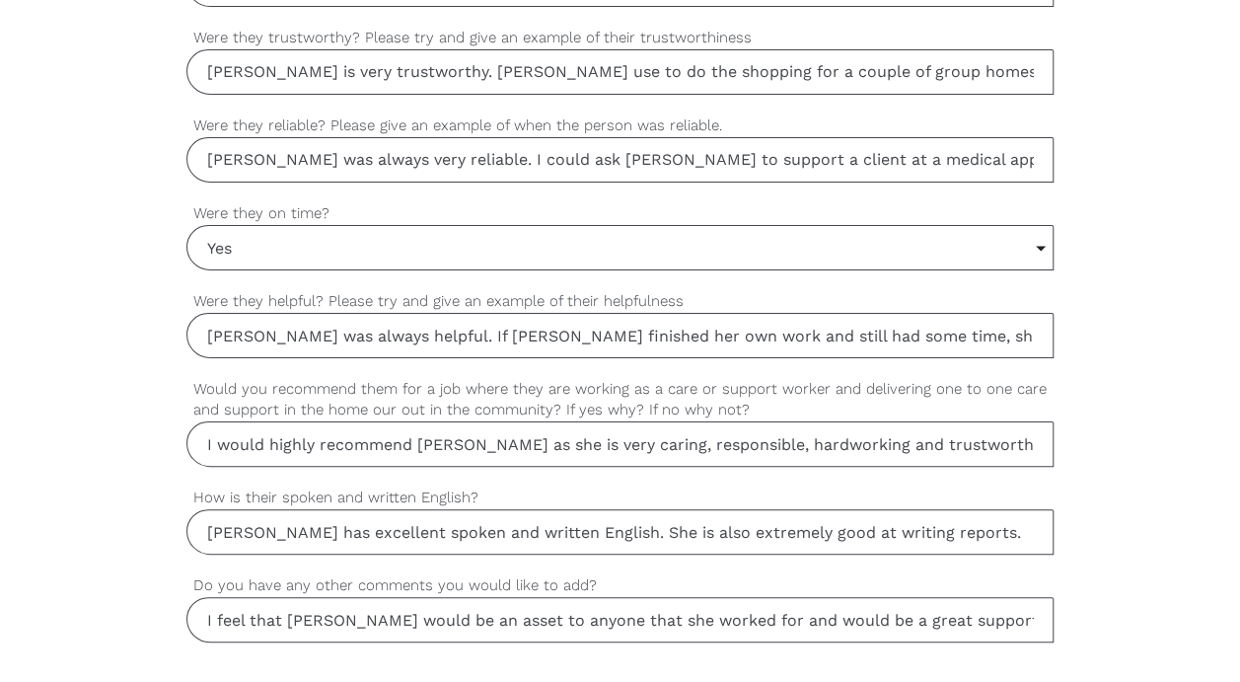
click at [1037, 610] on input "I feel that [PERSON_NAME] would be an asset to anyone that she worked for and w…" at bounding box center [620, 619] width 868 height 45
click at [1028, 609] on input "I feel that [PERSON_NAME] would be an asset to anyone that she worked for and w…" at bounding box center [620, 619] width 868 height 45
click at [1040, 613] on input "I feel that [PERSON_NAME] would be an asset to anyone that she worked for and w…" at bounding box center [620, 619] width 868 height 45
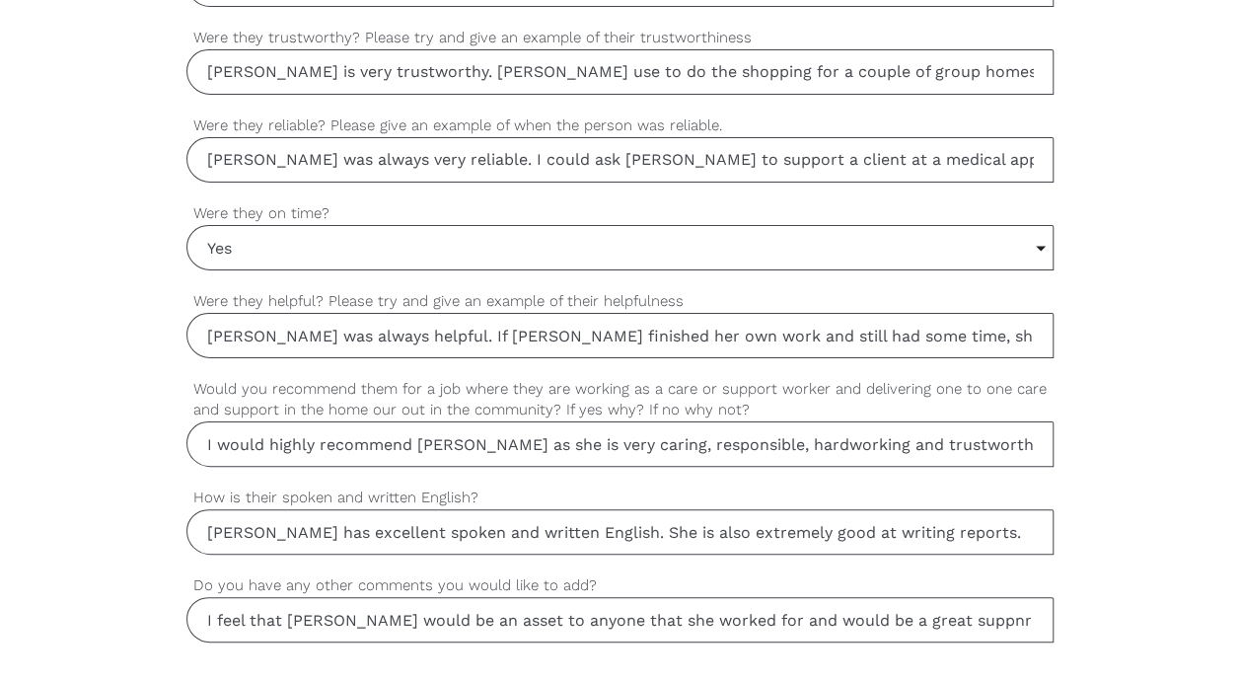
click at [1035, 612] on input "I feel that [PERSON_NAME] would be an asset to anyone that she worked for and w…" at bounding box center [620, 619] width 868 height 45
click at [1030, 606] on input "I feel that [PERSON_NAME] would be an asset to anyone that she worked for and w…" at bounding box center [620, 619] width 868 height 45
click at [1039, 602] on input "I feel that [PERSON_NAME] would be an asset to anyone that she worked for and w…" at bounding box center [620, 619] width 868 height 45
click at [1030, 604] on input "I feel that [PERSON_NAME] would be an asset to anyone that she worked for and w…" at bounding box center [620, 619] width 868 height 45
drag, startPoint x: 992, startPoint y: 610, endPoint x: 941, endPoint y: 609, distance: 51.3
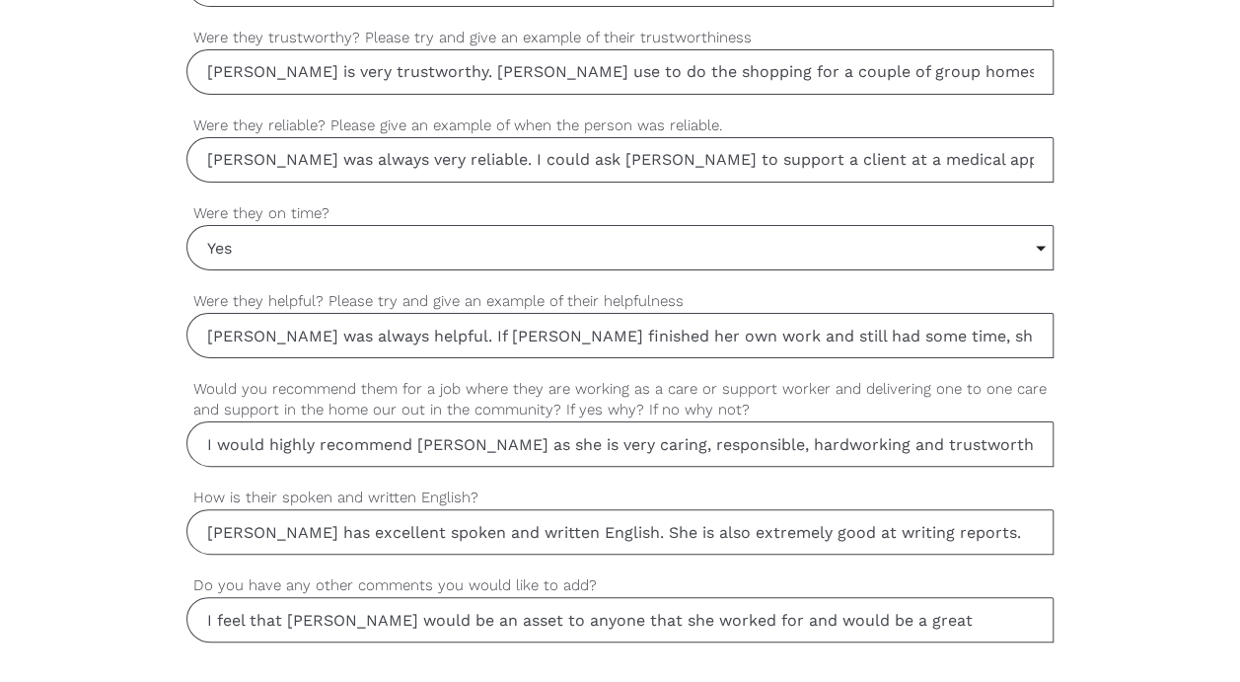
click at [892, 610] on input "I feel that [PERSON_NAME] would be an asset to anyone that she worked for and w…" at bounding box center [620, 619] width 868 height 45
click at [888, 608] on input "I feel that [PERSON_NAME] would be an asset to anyone that she worked for and w…" at bounding box center [620, 619] width 868 height 45
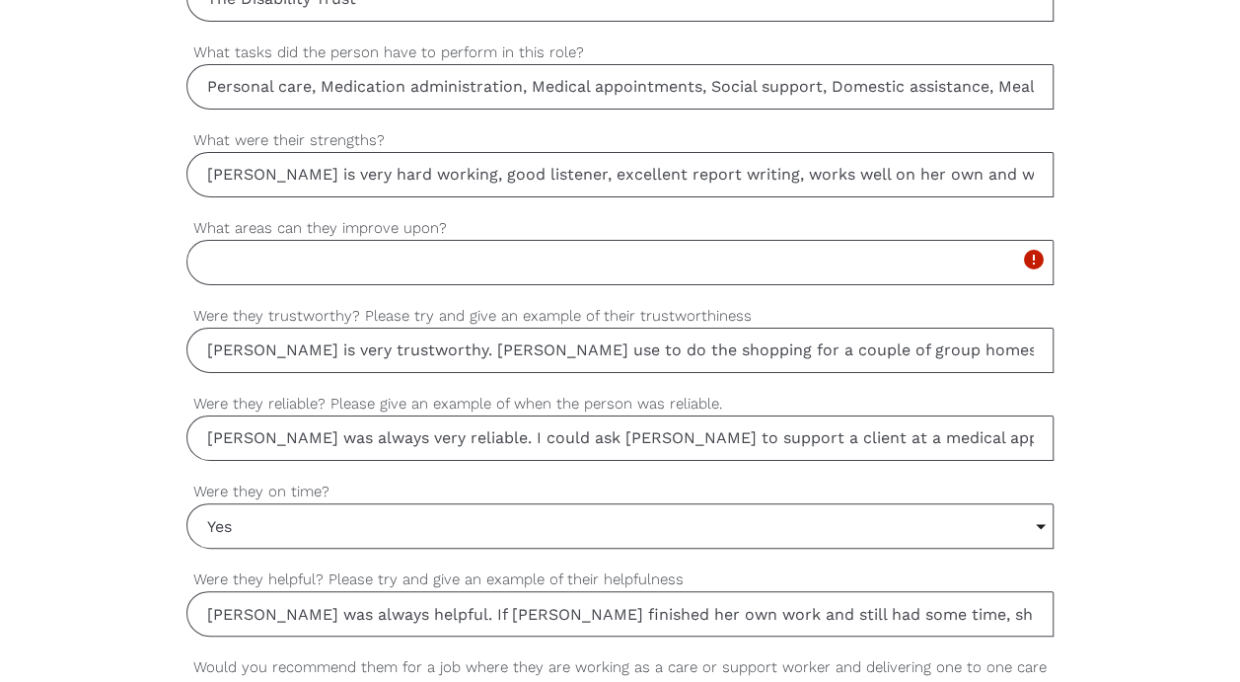
scroll to position [1286, 0]
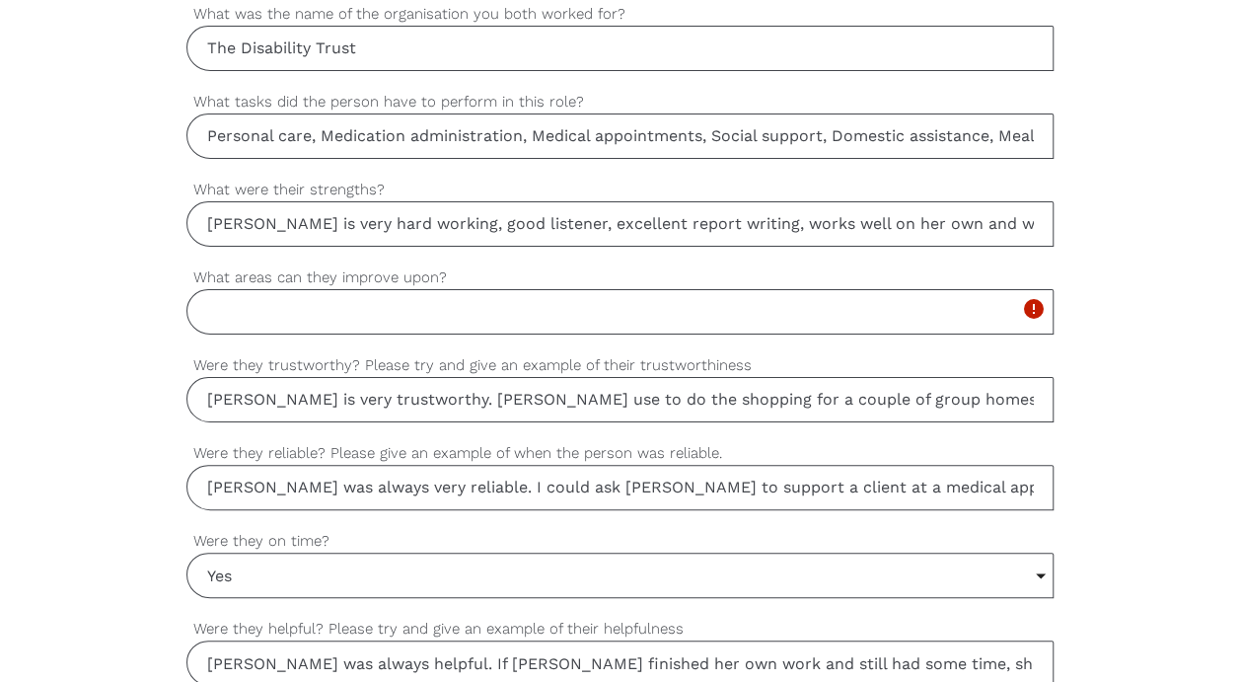
type input "I feel that [PERSON_NAME] would be an asset to anyone that she worked for and w…"
click at [450, 296] on input "What areas can they improve upon?" at bounding box center [620, 311] width 868 height 45
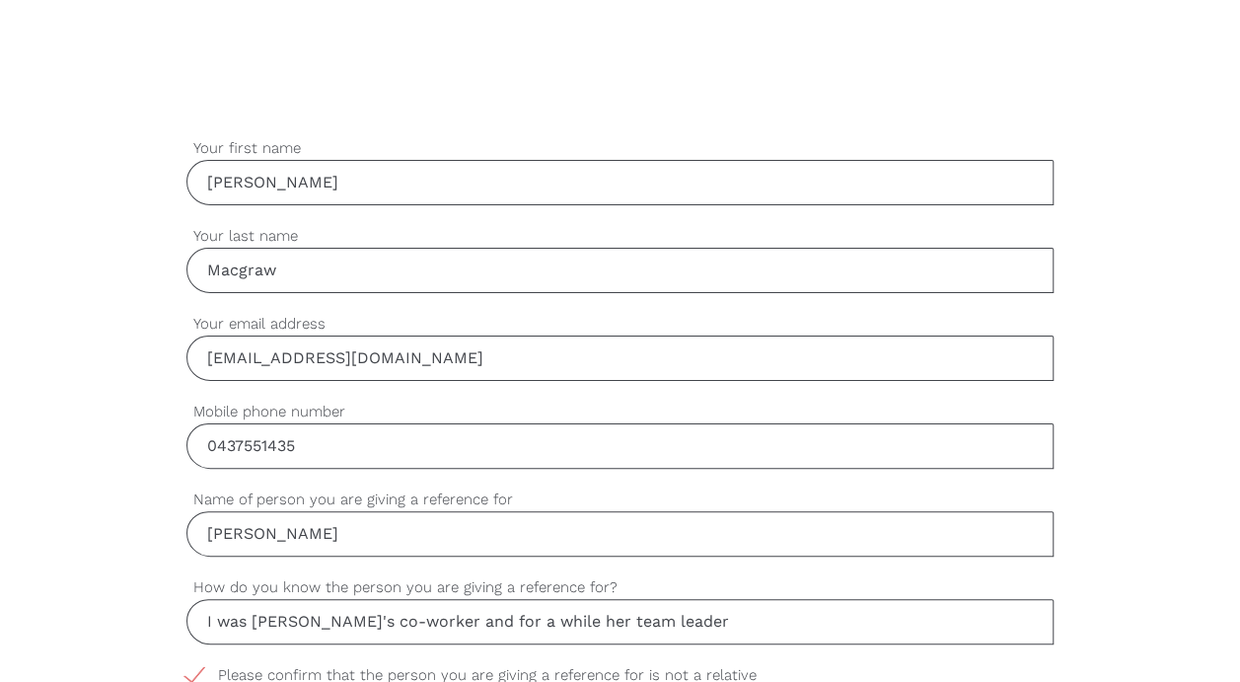
scroll to position [510, 0]
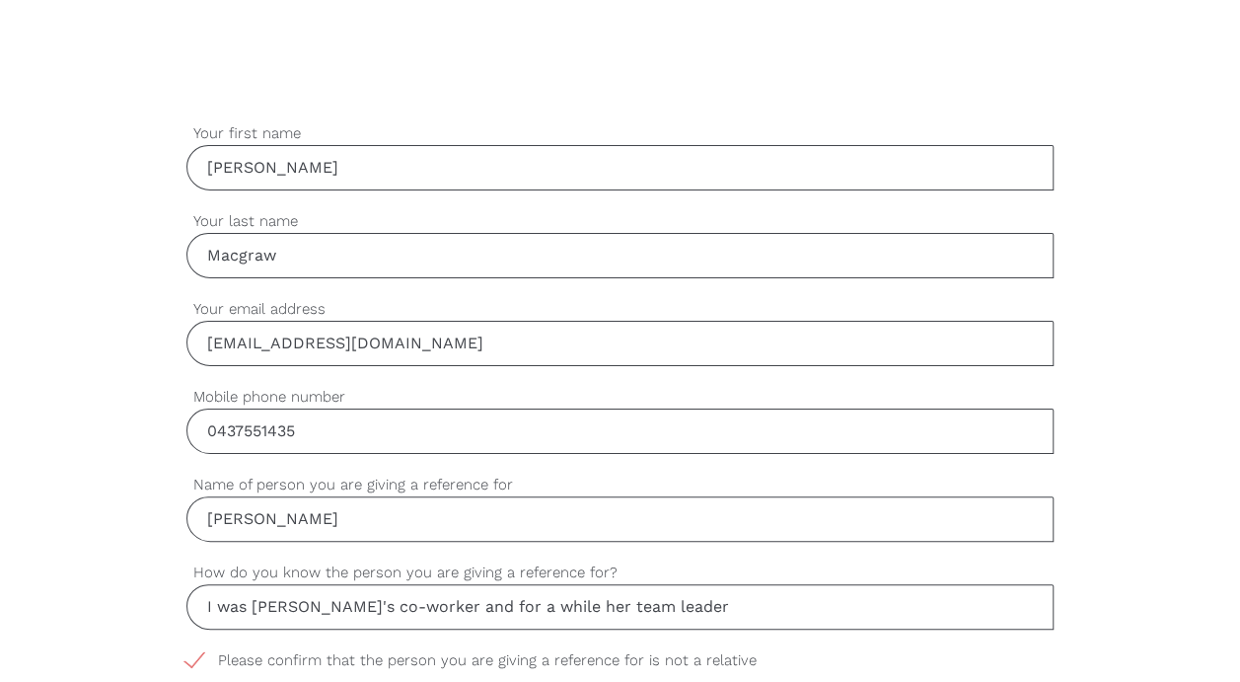
type input "[PERSON_NAME] is very good with what she does. I wouldn't want her to be any di…"
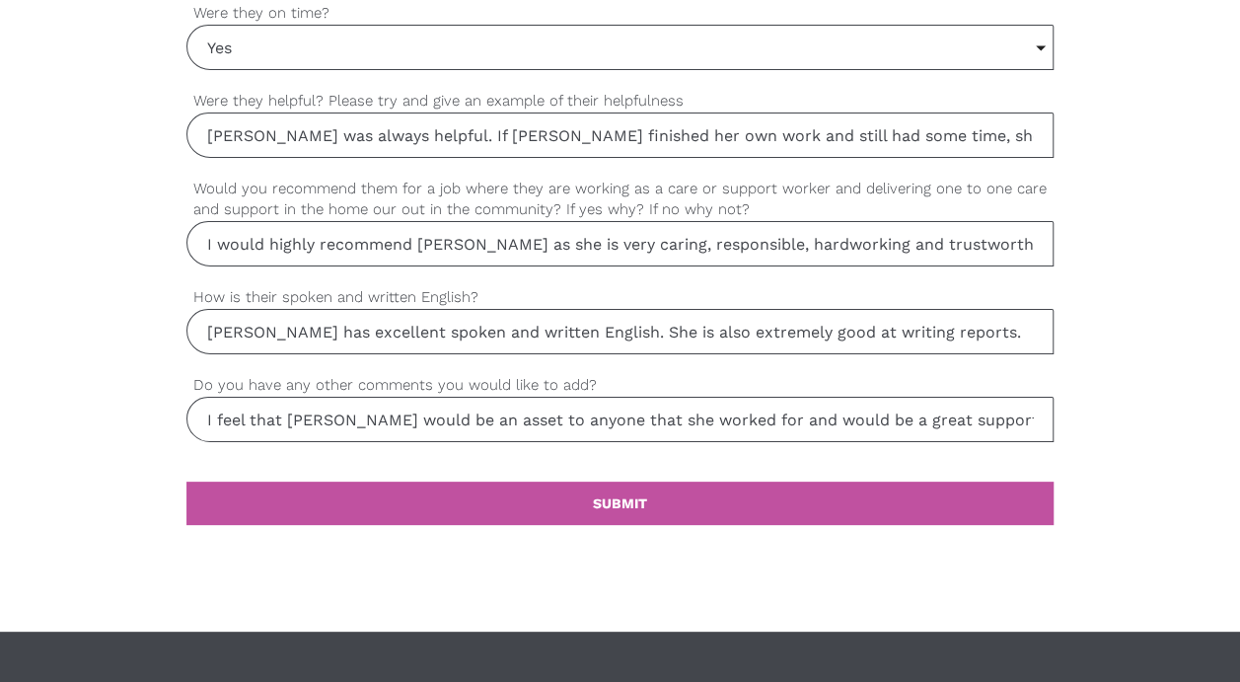
scroll to position [1817, 0]
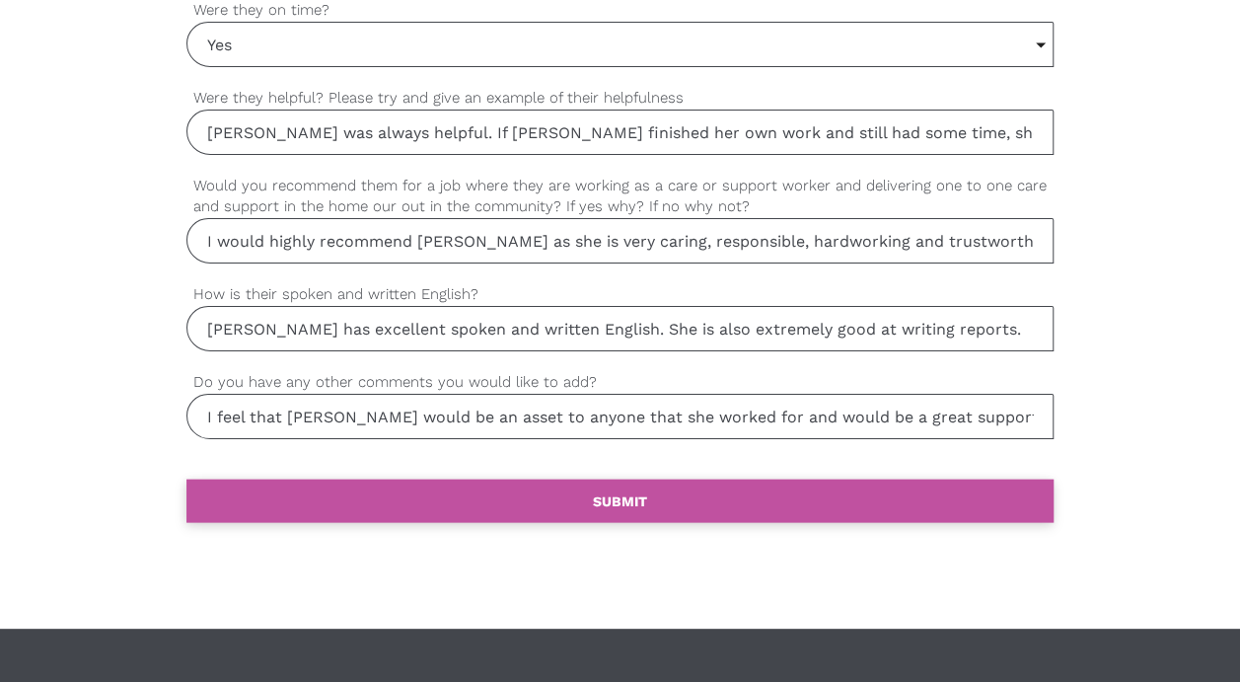
click at [875, 485] on link "settings SUBMIT" at bounding box center [620, 499] width 868 height 43
